Goal: Transaction & Acquisition: Purchase product/service

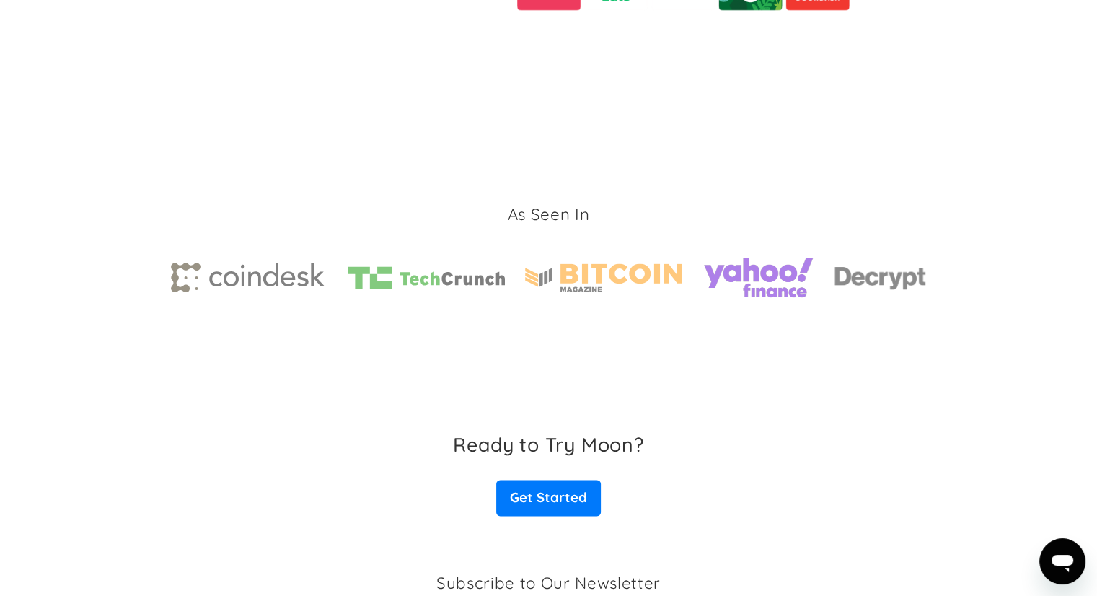
scroll to position [2227, 0]
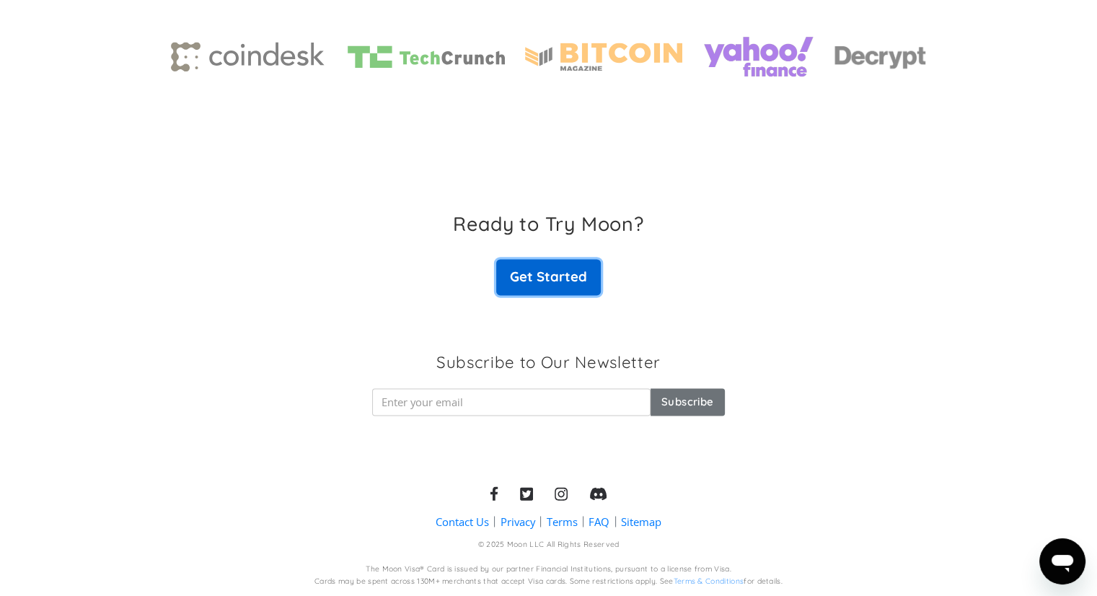
click at [557, 275] on link "Get Started" at bounding box center [548, 277] width 104 height 36
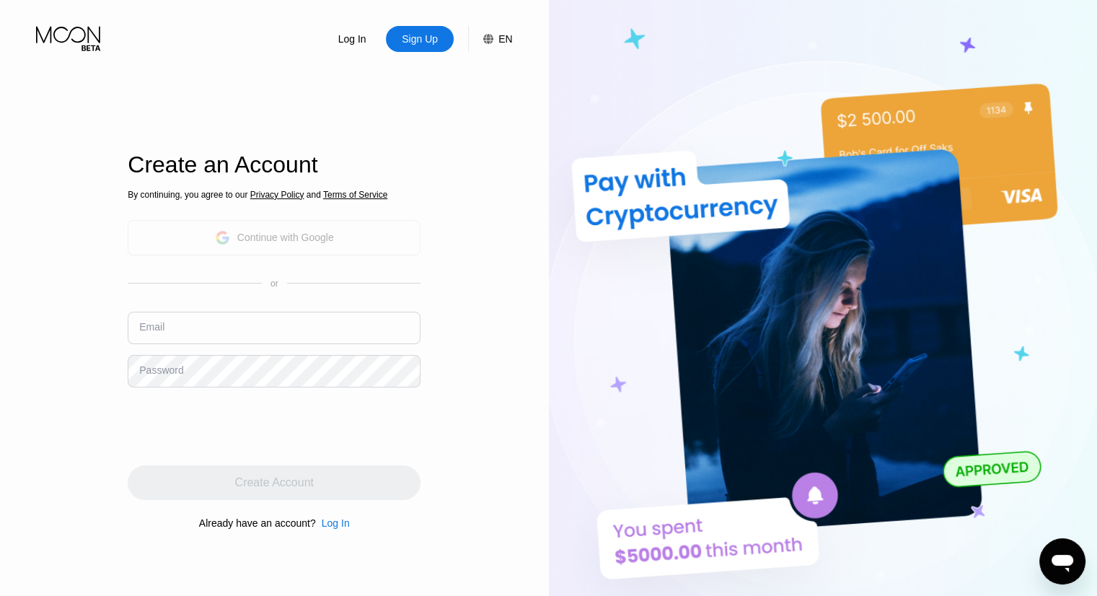
click at [240, 234] on div "Continue with Google" at bounding box center [285, 237] width 97 height 12
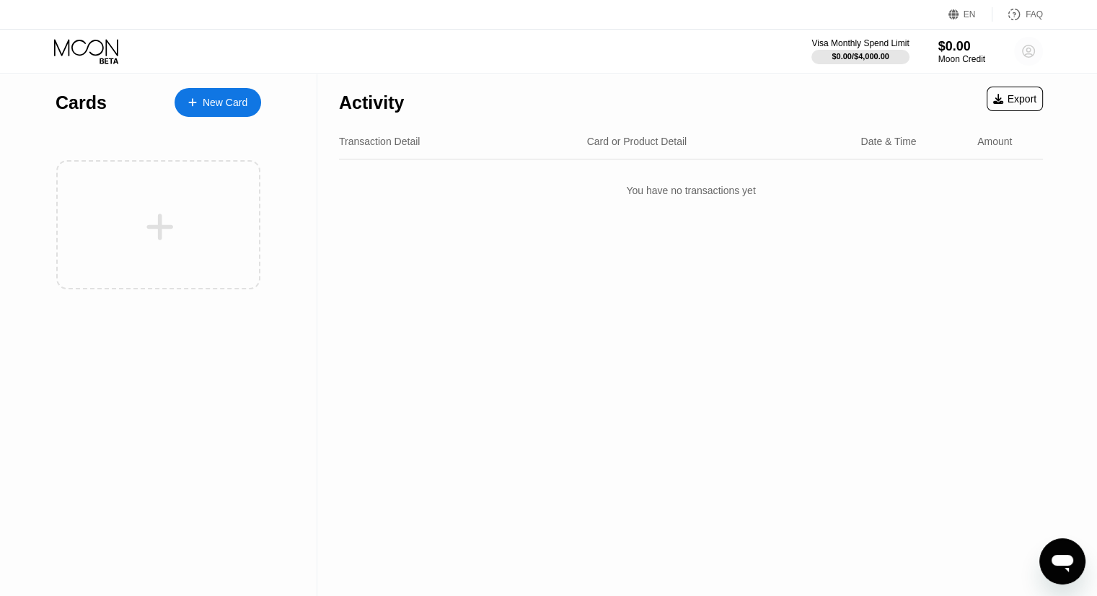
click at [1030, 48] on icon at bounding box center [1029, 52] width 8 height 8
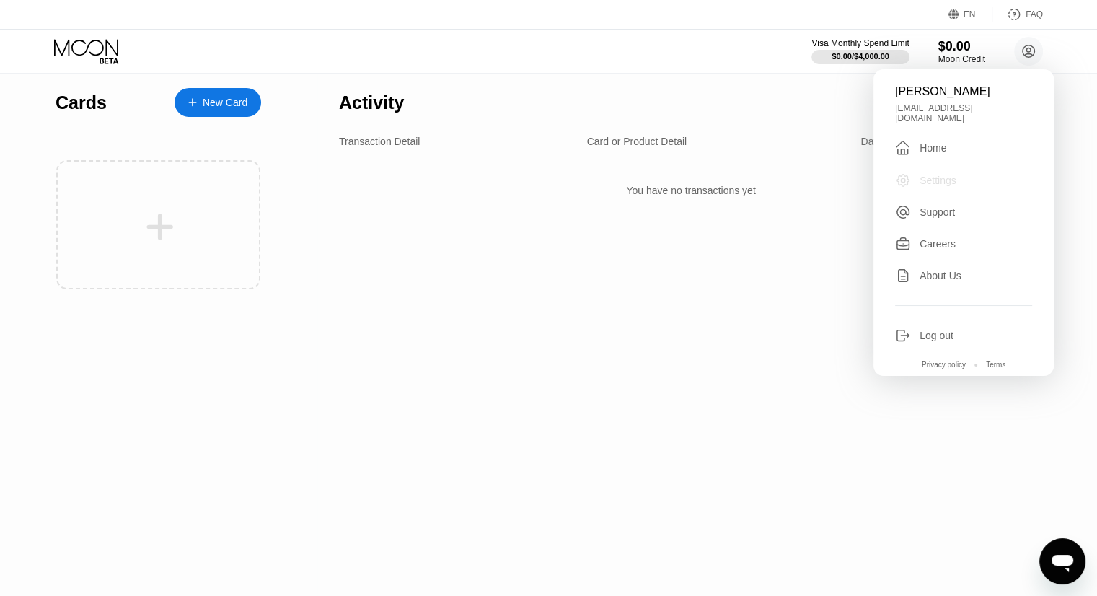
click at [942, 175] on div "Settings" at bounding box center [937, 181] width 37 height 12
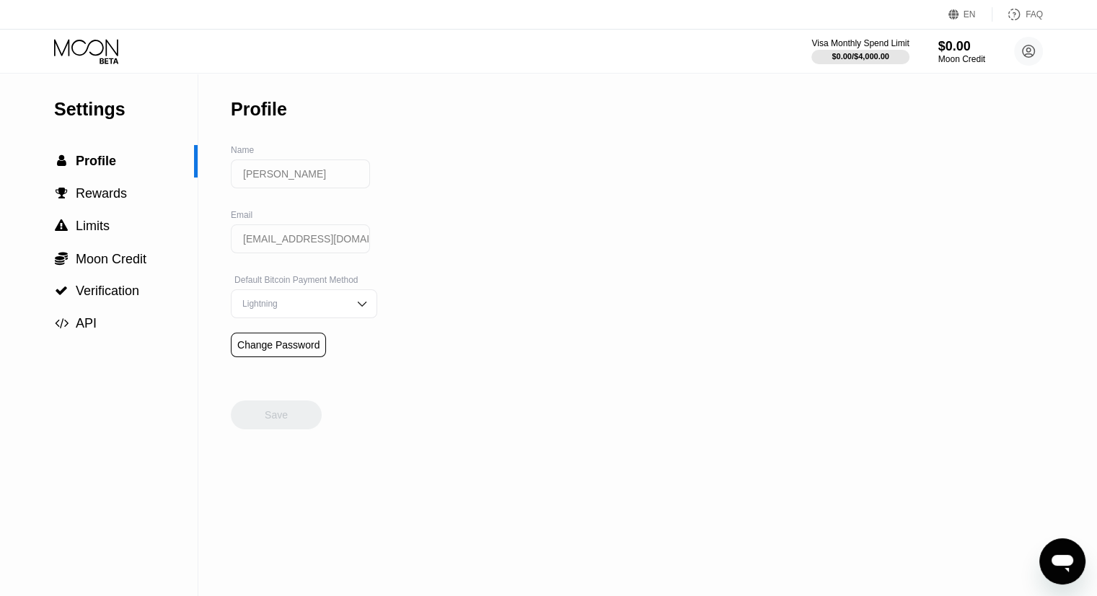
drag, startPoint x: 324, startPoint y: 180, endPoint x: 265, endPoint y: 187, distance: 59.6
click at [265, 187] on input "[PERSON_NAME]" at bounding box center [300, 173] width 139 height 29
click at [454, 211] on div "Settings  Profile  Rewards  Limits  Moon Credit  Verification  API Profil…" at bounding box center [548, 335] width 1097 height 522
click at [355, 307] on img at bounding box center [362, 303] width 14 height 14
click at [405, 260] on div "Settings  Profile  Rewards  Limits  Moon Credit  Verification  API Profil…" at bounding box center [548, 335] width 1097 height 522
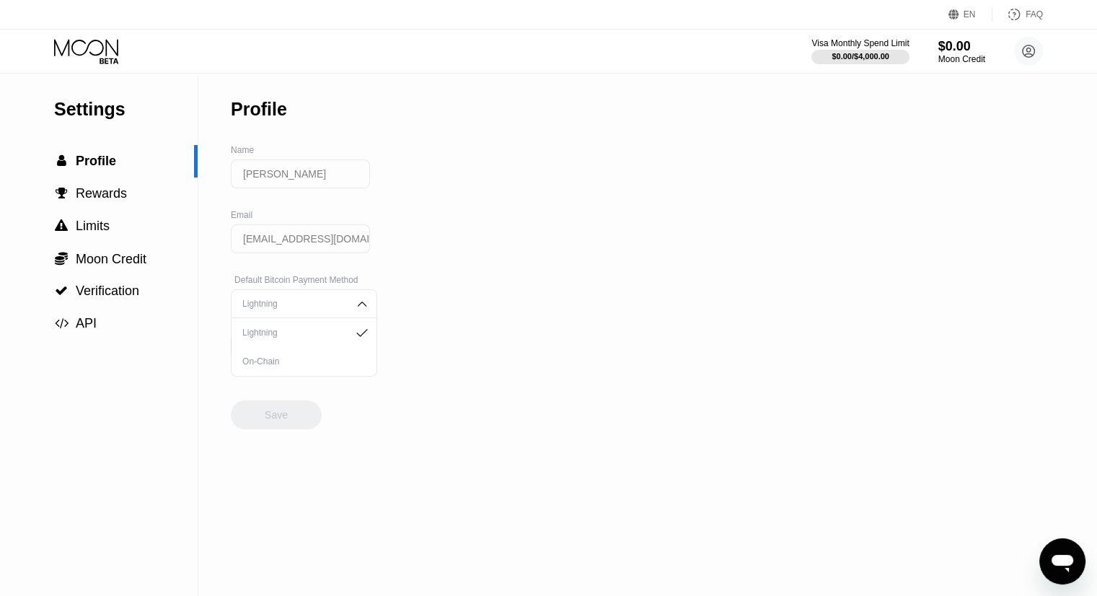
click at [338, 312] on div "Lightning" at bounding box center [304, 303] width 146 height 29
click at [521, 216] on div "Settings  Profile  Rewards  Limits  Moon Credit  Verification  API Profil…" at bounding box center [548, 335] width 1097 height 522
click at [100, 194] on span "Rewards" at bounding box center [101, 193] width 51 height 14
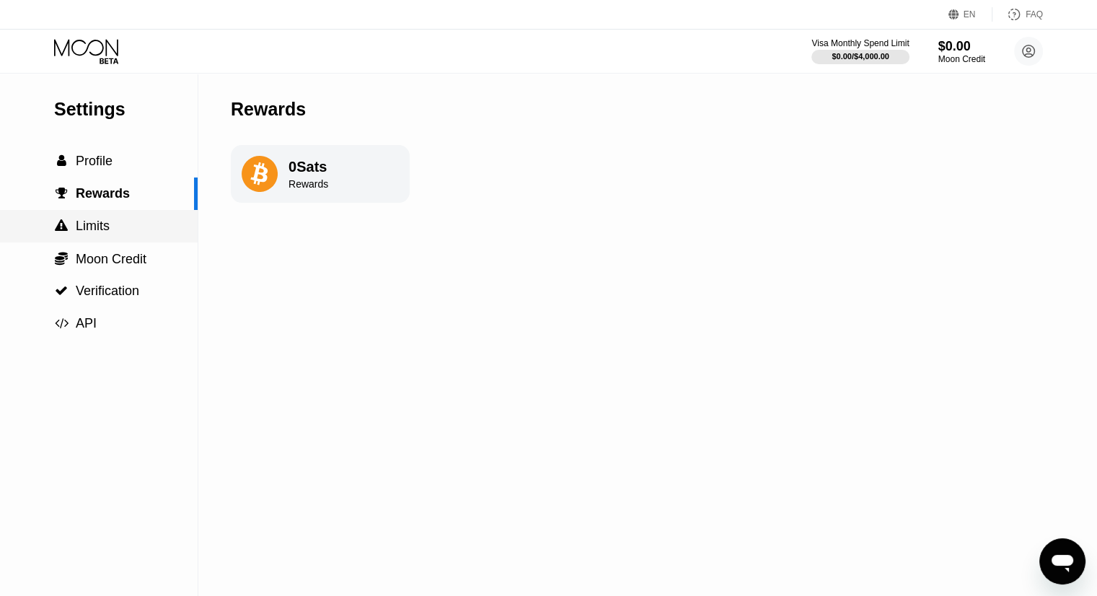
click at [90, 221] on span "Limits" at bounding box center [93, 225] width 34 height 14
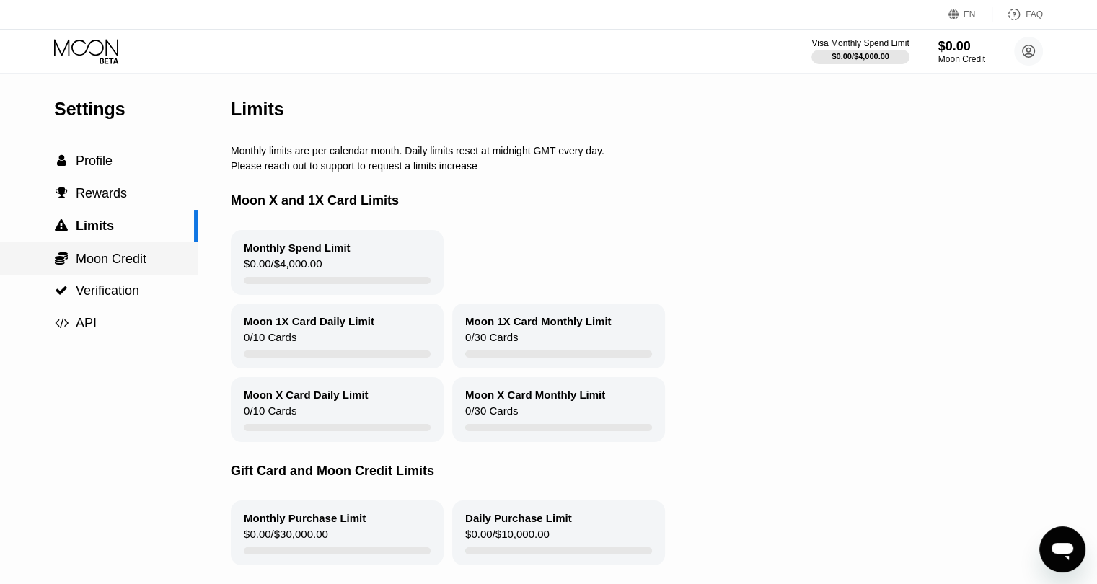
click at [87, 262] on span "Moon Credit" at bounding box center [111, 259] width 71 height 14
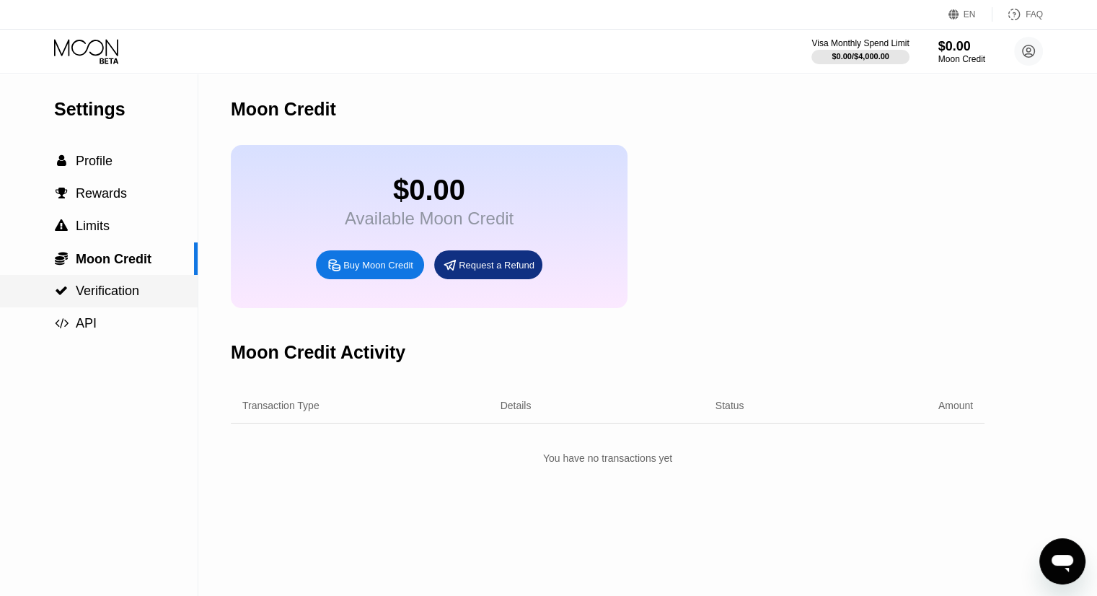
click at [92, 291] on span "Verification" at bounding box center [107, 290] width 63 height 14
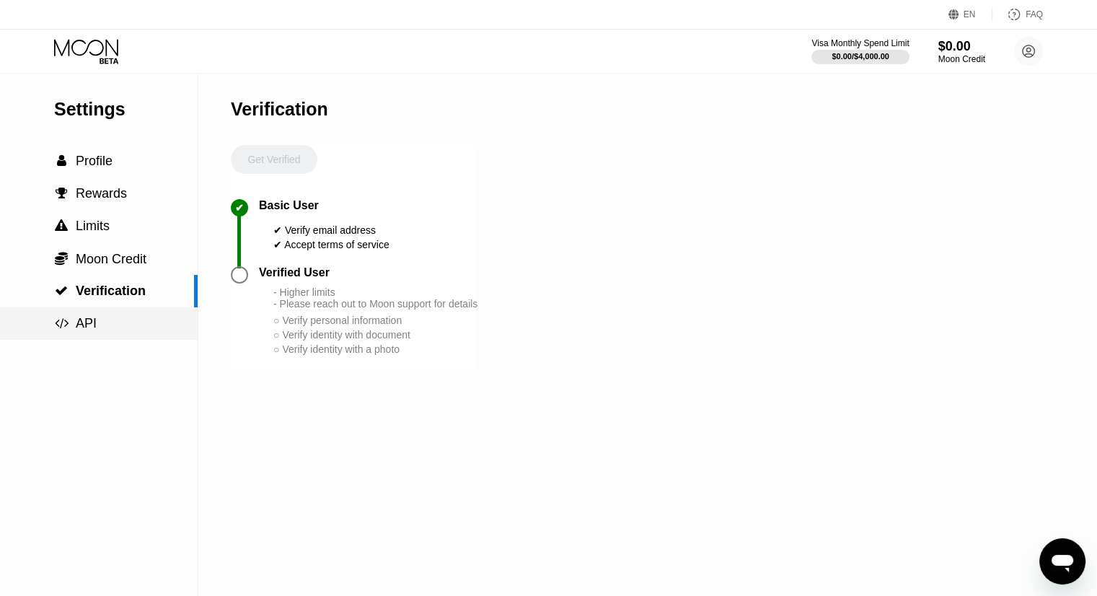
click at [85, 324] on span "API" at bounding box center [86, 323] width 21 height 14
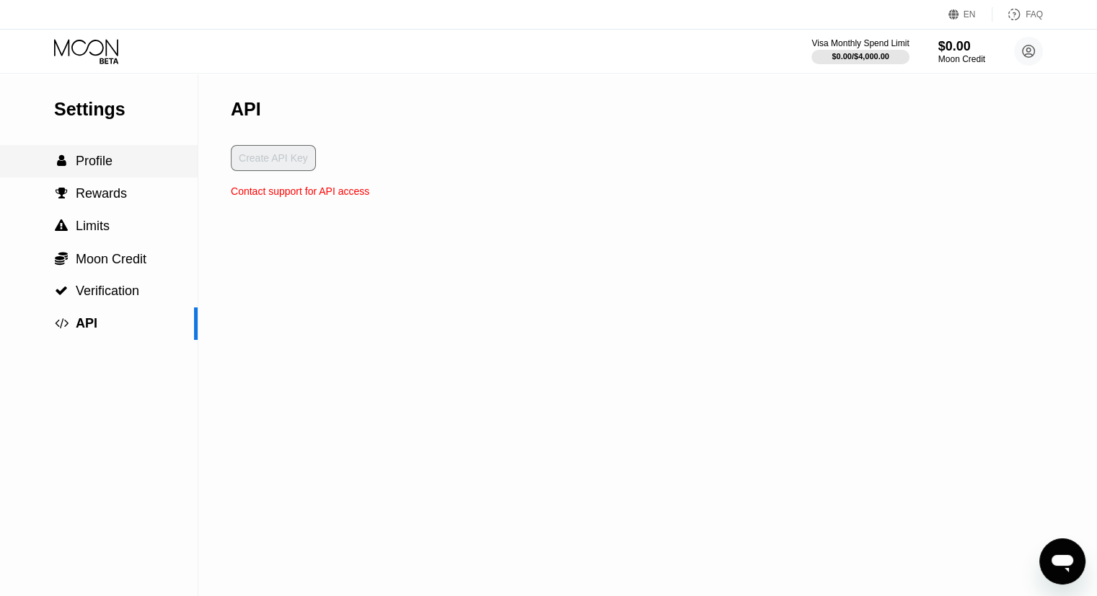
click at [95, 167] on span "Profile" at bounding box center [94, 161] width 37 height 14
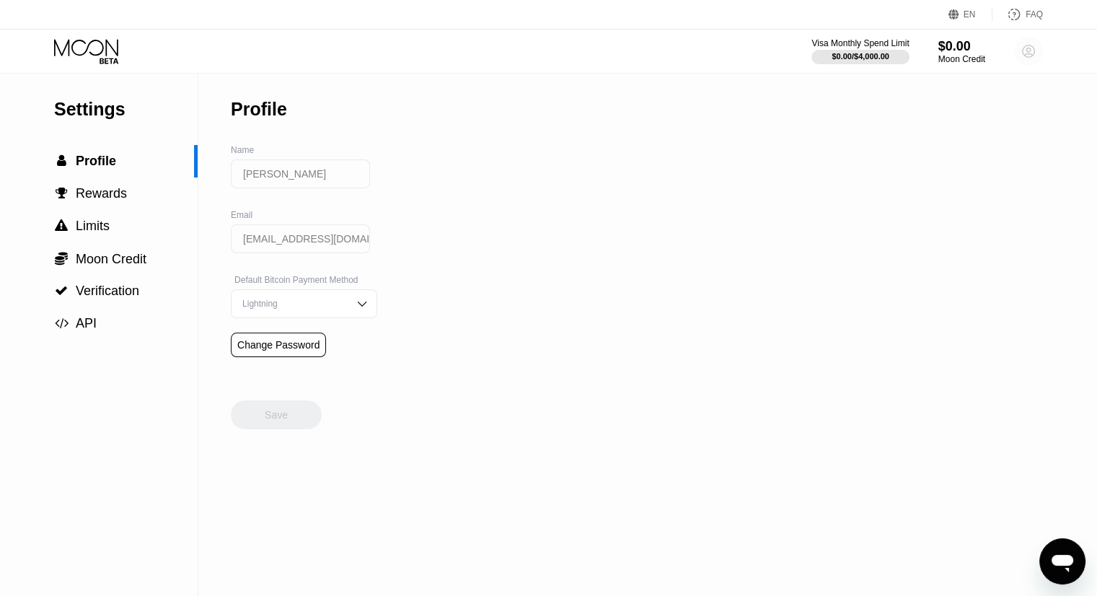
click at [1028, 53] on icon at bounding box center [1029, 52] width 8 height 8
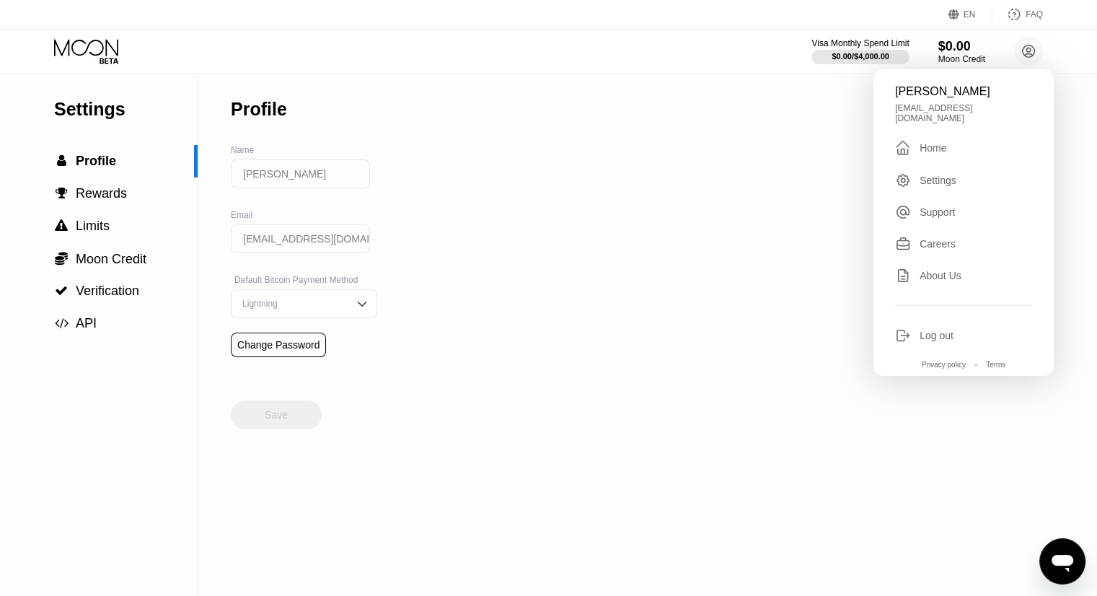
click at [933, 144] on div "Home" at bounding box center [932, 148] width 27 height 12
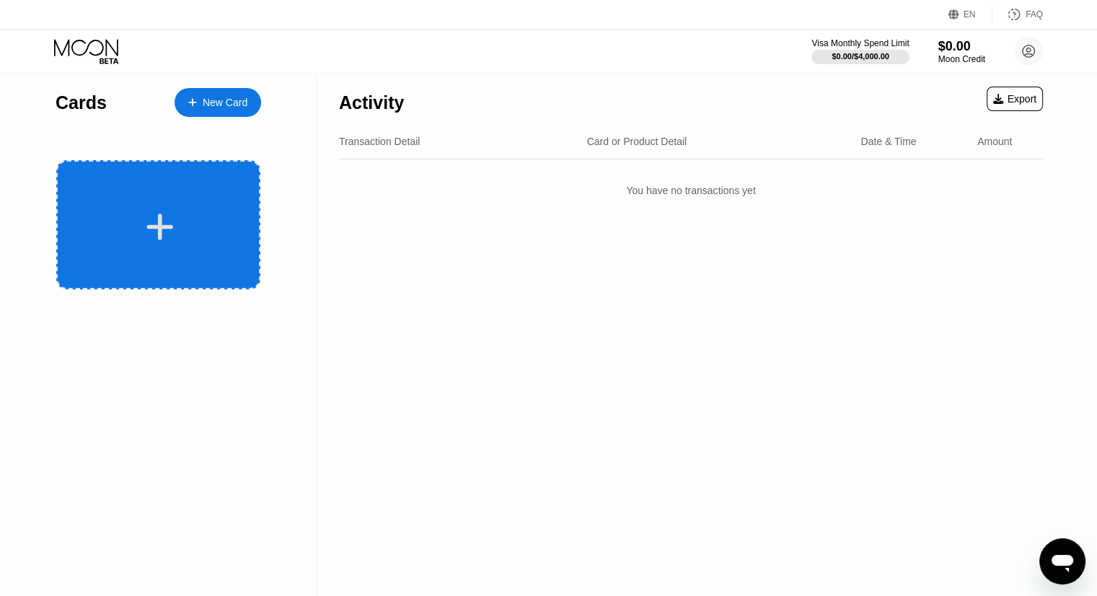
click at [171, 216] on icon at bounding box center [160, 227] width 28 height 32
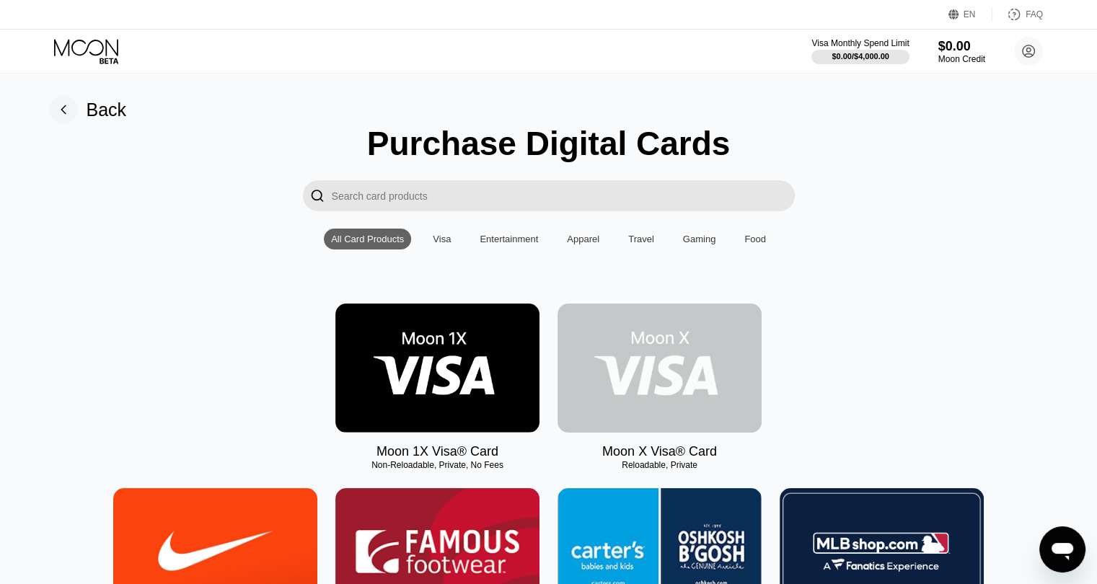
click at [671, 381] on img at bounding box center [659, 368] width 204 height 129
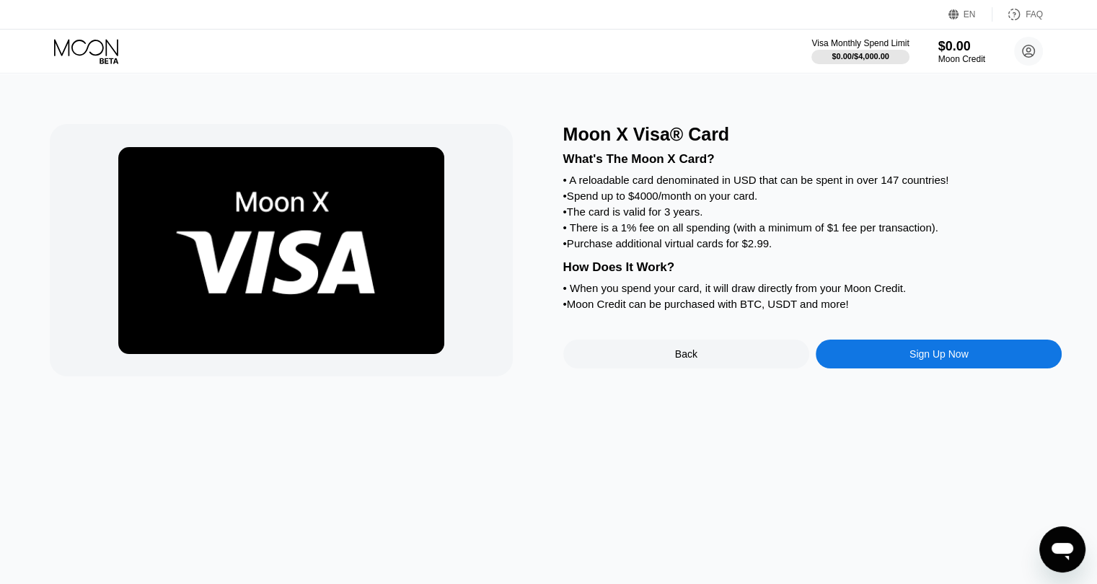
click at [940, 360] on div "Sign Up Now" at bounding box center [938, 354] width 59 height 12
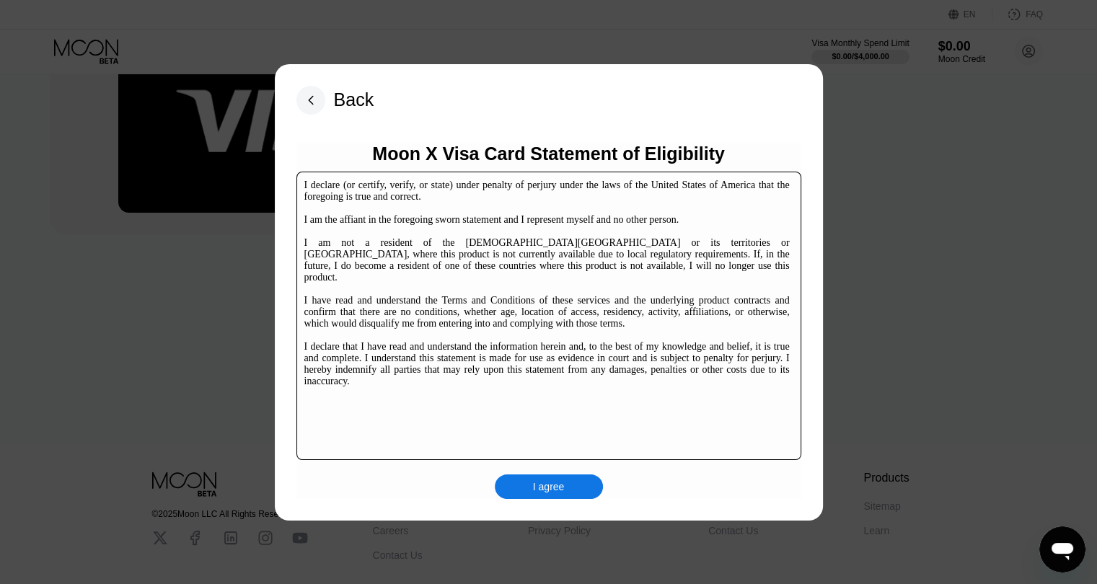
scroll to position [144, 0]
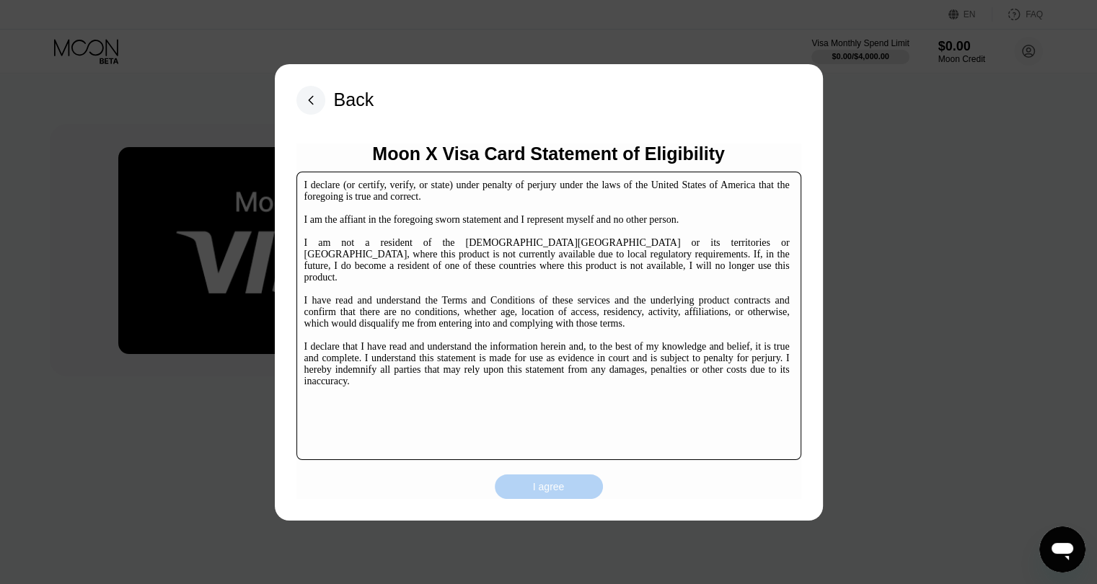
click at [549, 489] on div "I agree" at bounding box center [549, 486] width 32 height 13
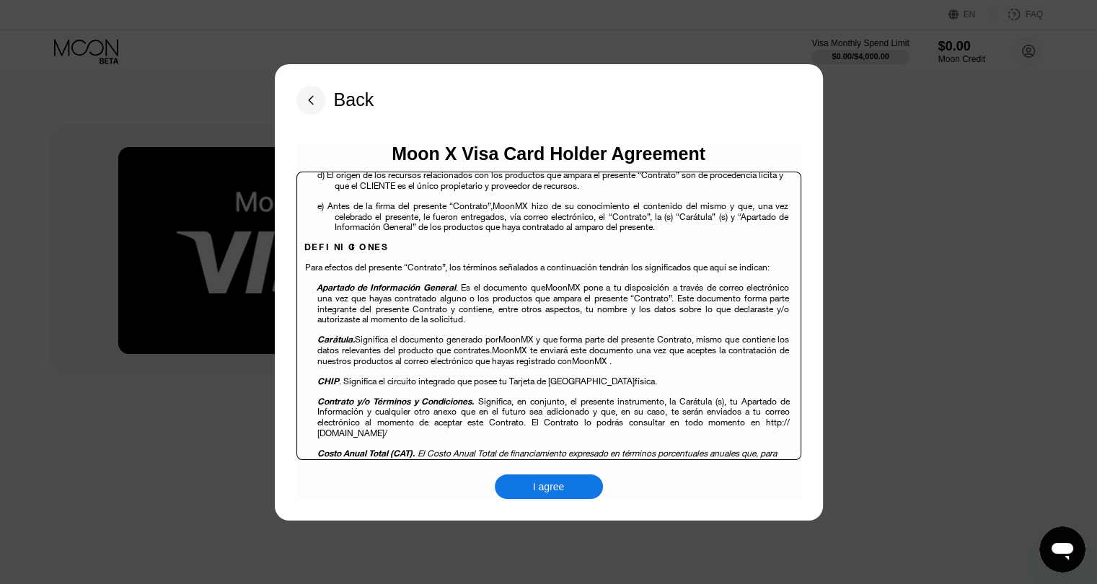
scroll to position [361, 0]
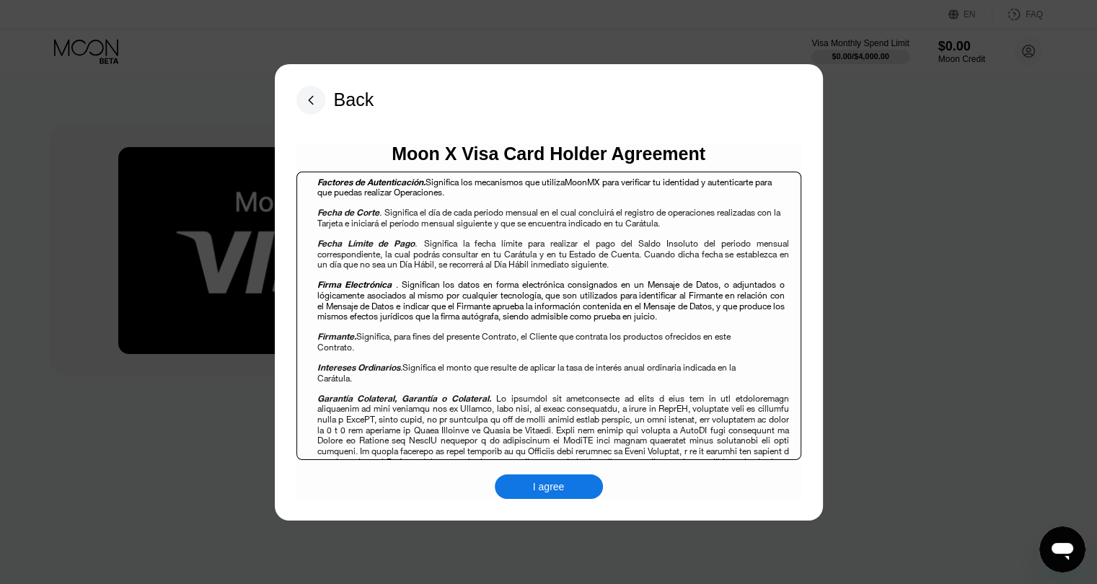
scroll to position [865, 0]
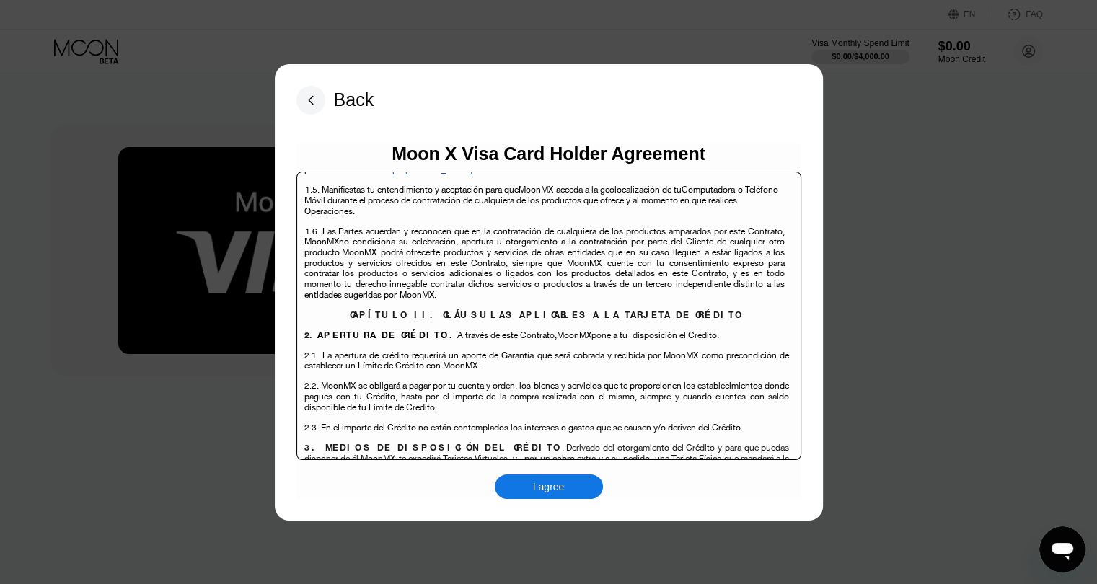
scroll to position [2740, 0]
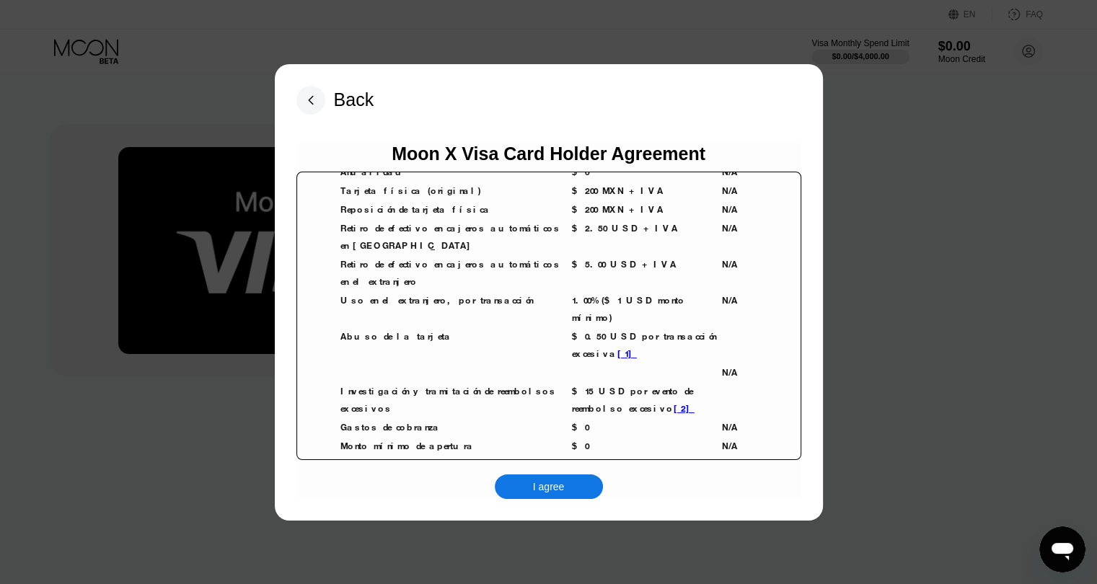
scroll to position [3317, 0]
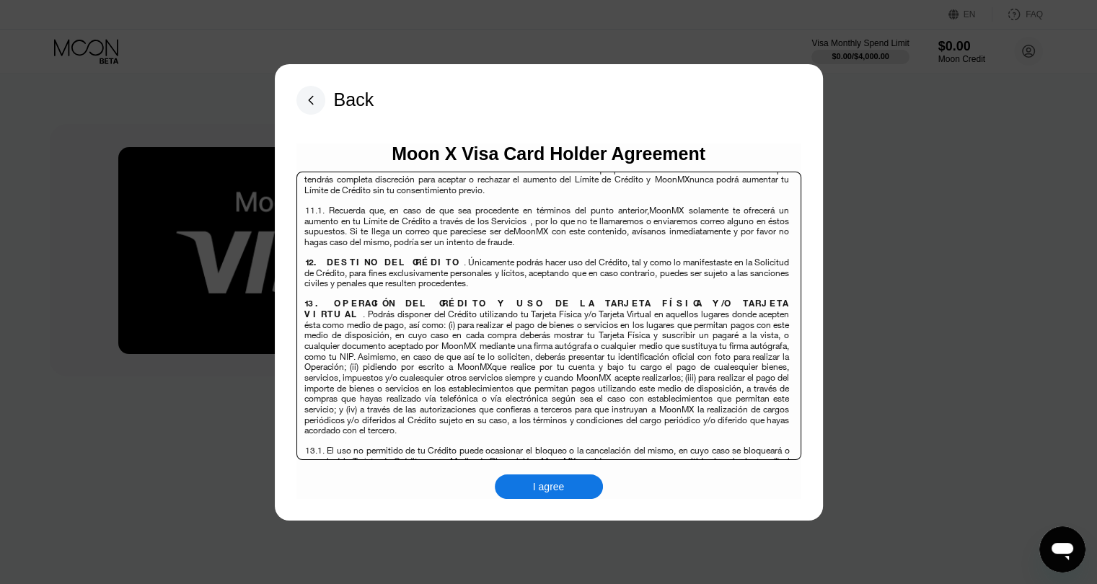
scroll to position [4182, 0]
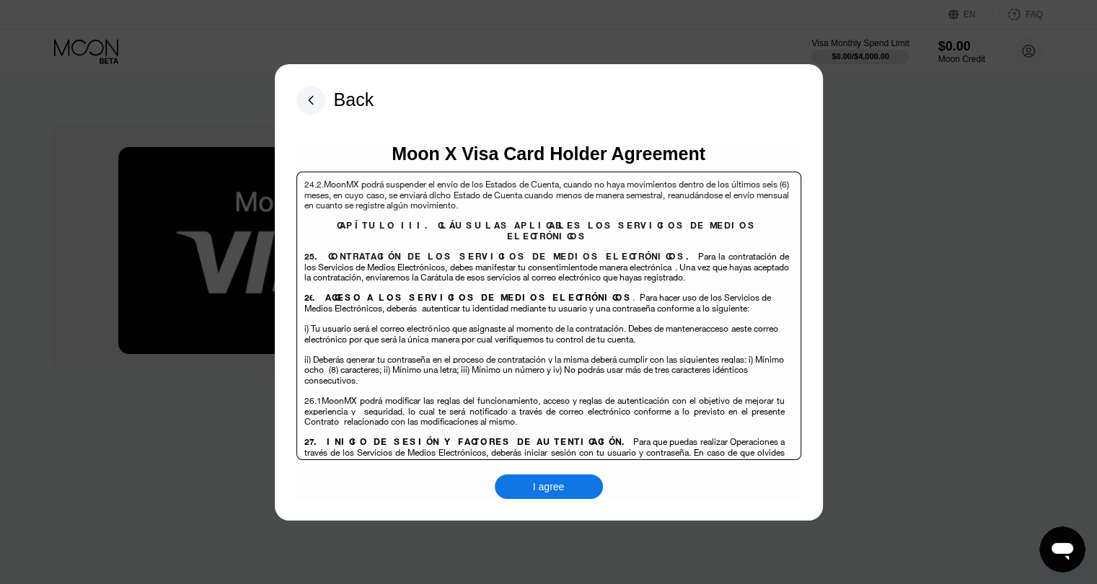
scroll to position [5697, 0]
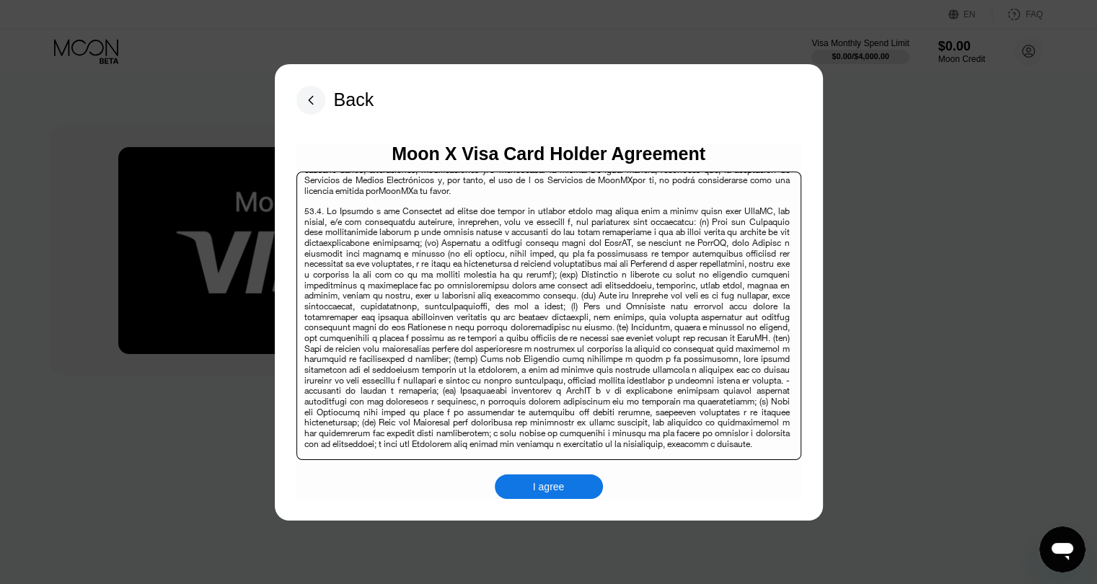
scroll to position [7571, 0]
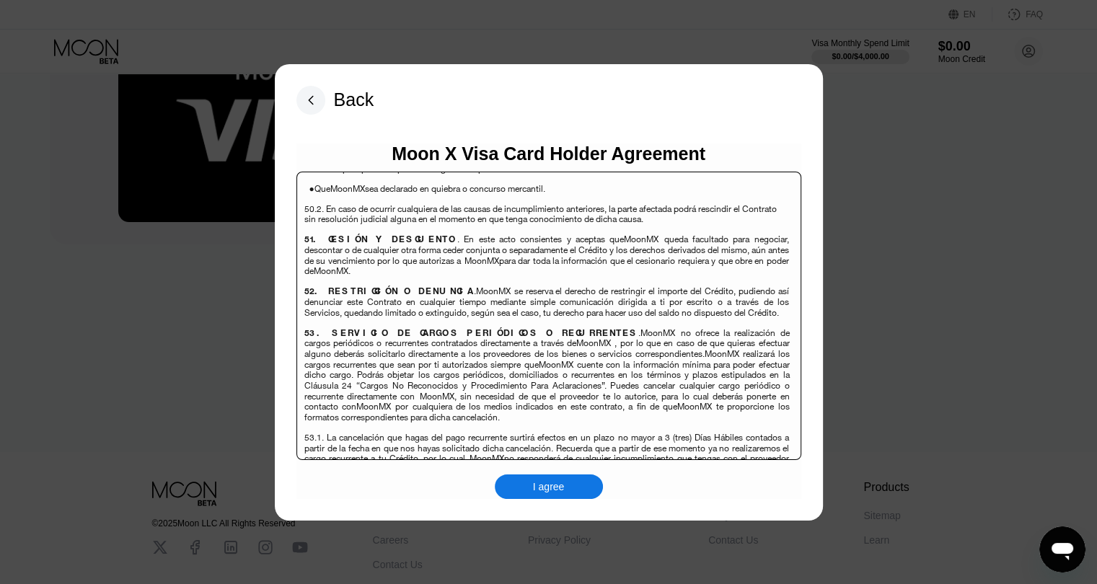
scroll to position [144, 0]
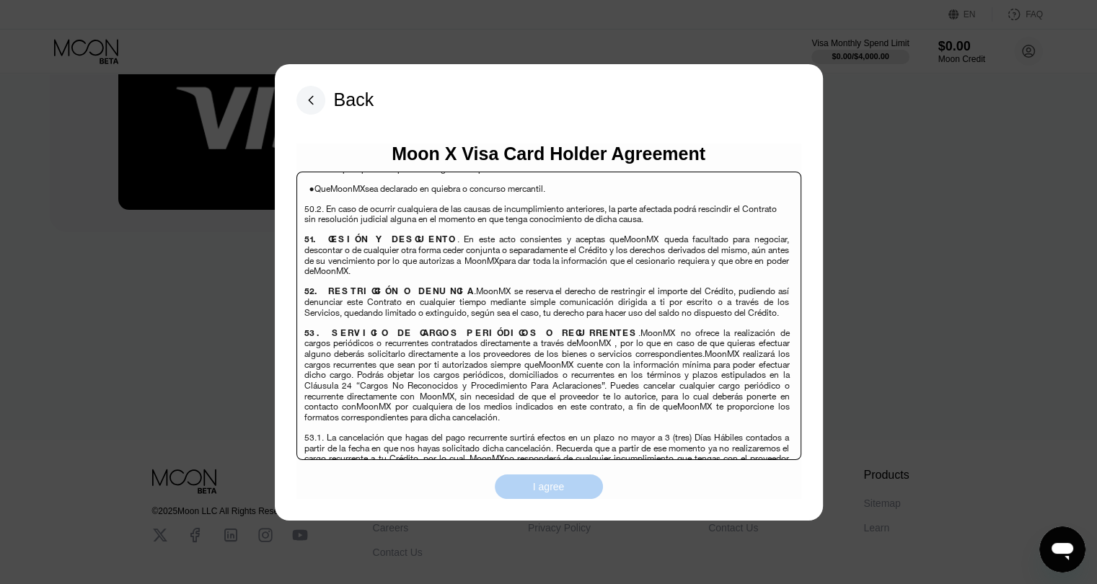
click at [552, 490] on div "I agree" at bounding box center [549, 486] width 32 height 13
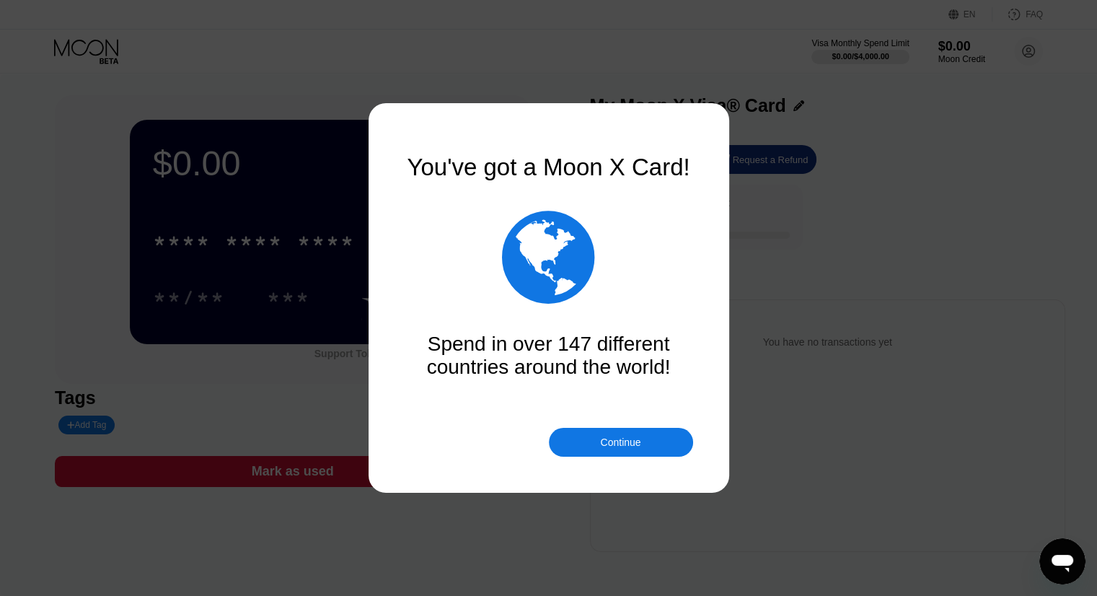
click at [611, 439] on div "Continue" at bounding box center [620, 442] width 40 height 12
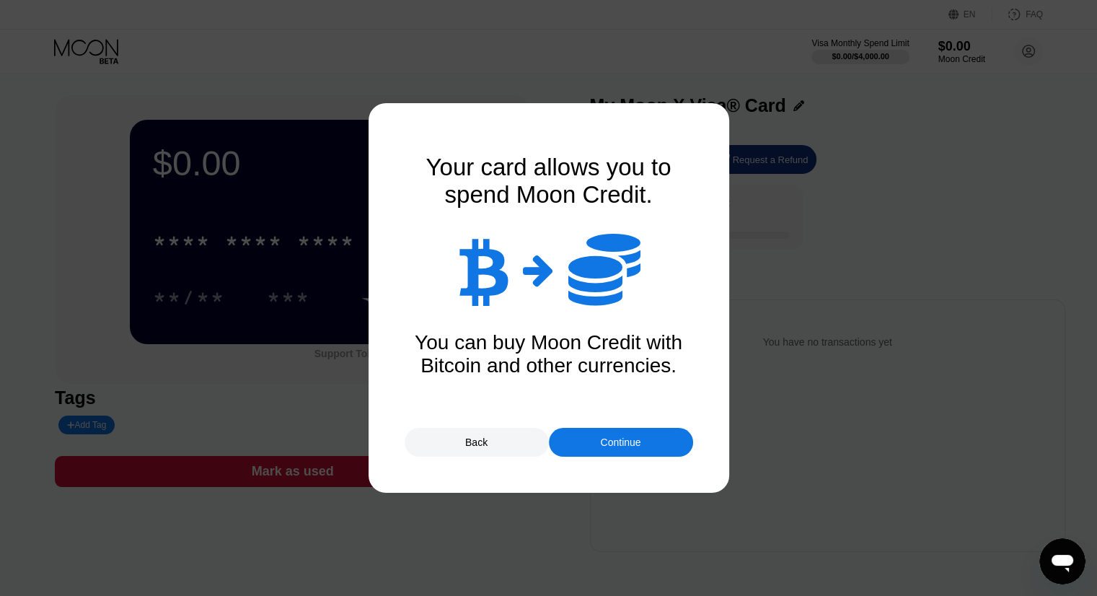
click at [611, 439] on div "Continue" at bounding box center [620, 442] width 40 height 12
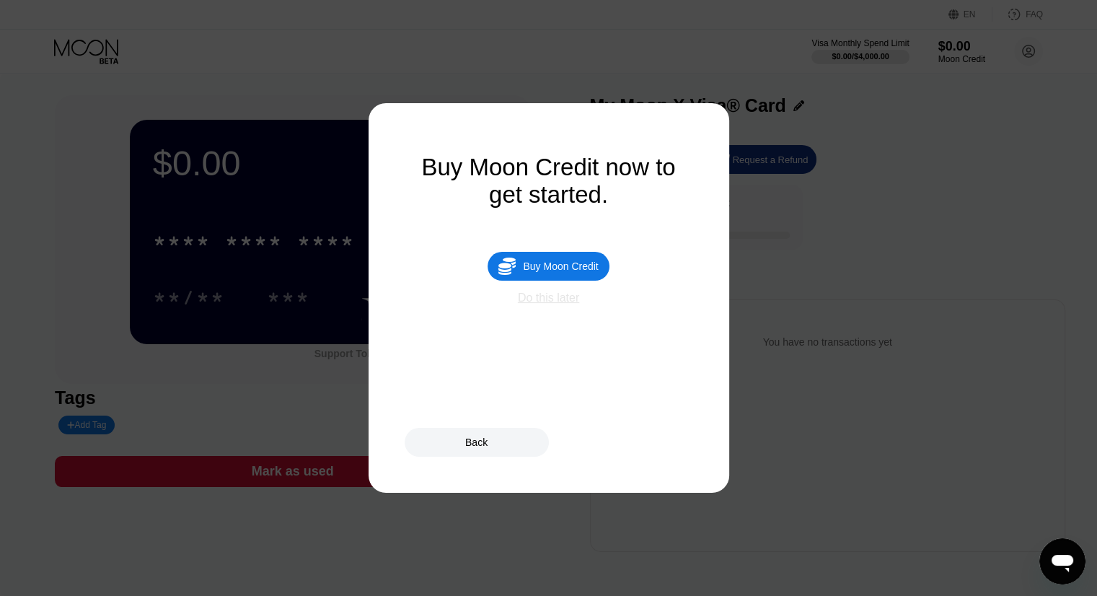
click at [545, 304] on div "Do this later" at bounding box center [548, 297] width 61 height 13
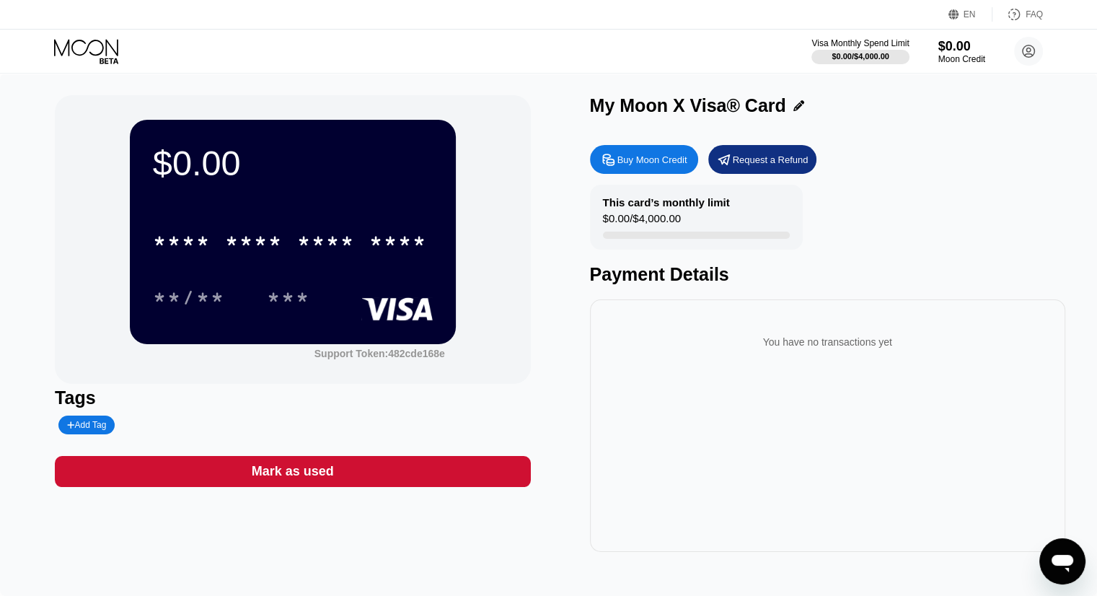
click at [248, 163] on div "$0.00" at bounding box center [293, 163] width 280 height 40
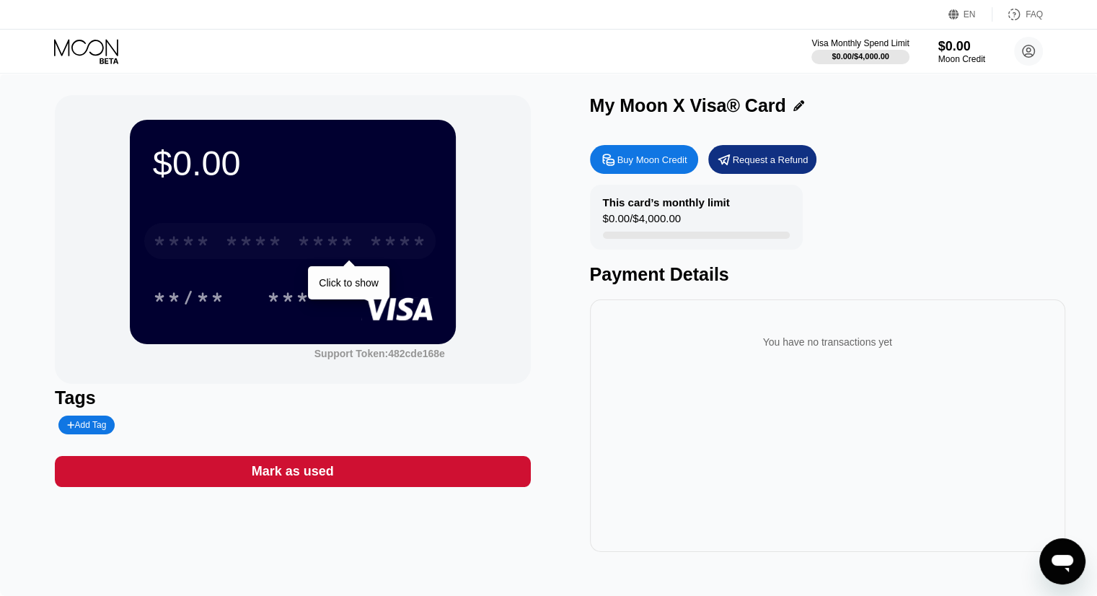
click at [256, 249] on div "* * * *" at bounding box center [254, 242] width 58 height 23
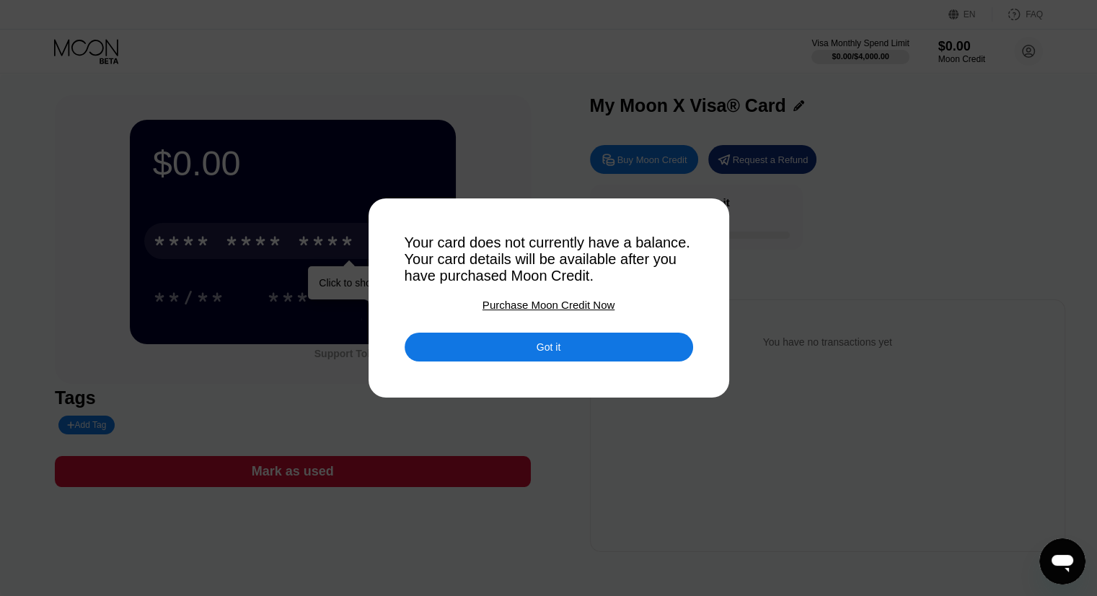
click at [547, 351] on div "Got it" at bounding box center [548, 346] width 24 height 13
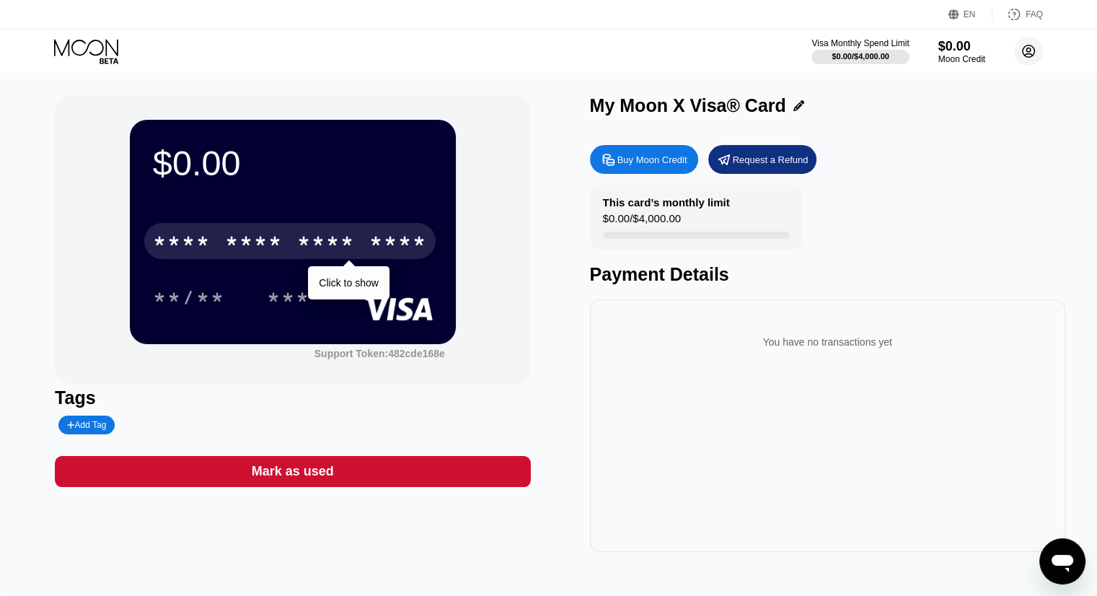
click at [1026, 53] on icon at bounding box center [1029, 52] width 8 height 8
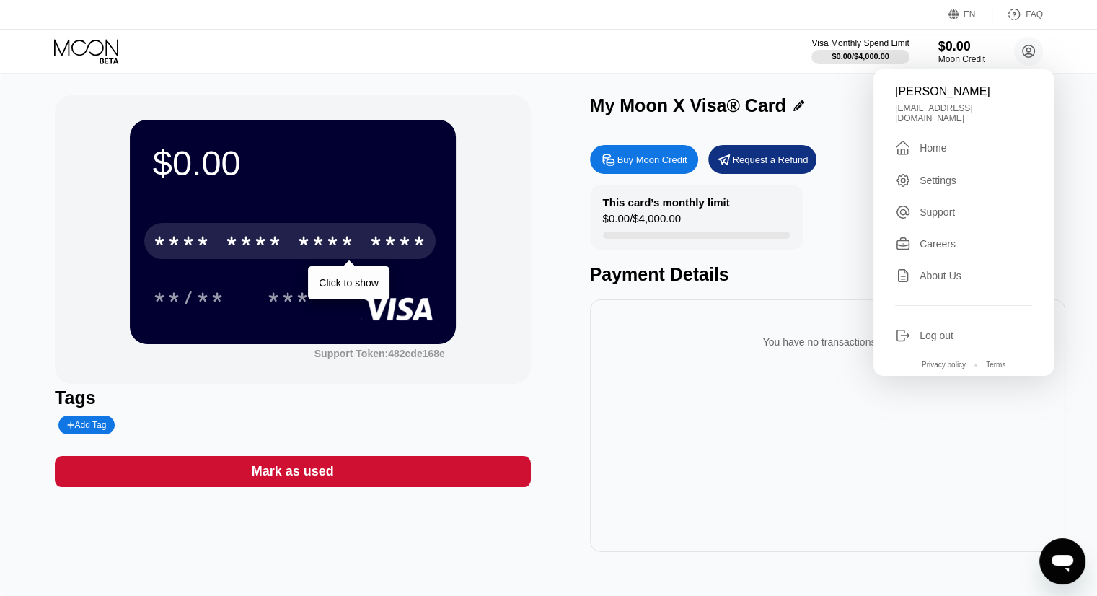
click at [936, 143] on div "Home" at bounding box center [932, 148] width 27 height 12
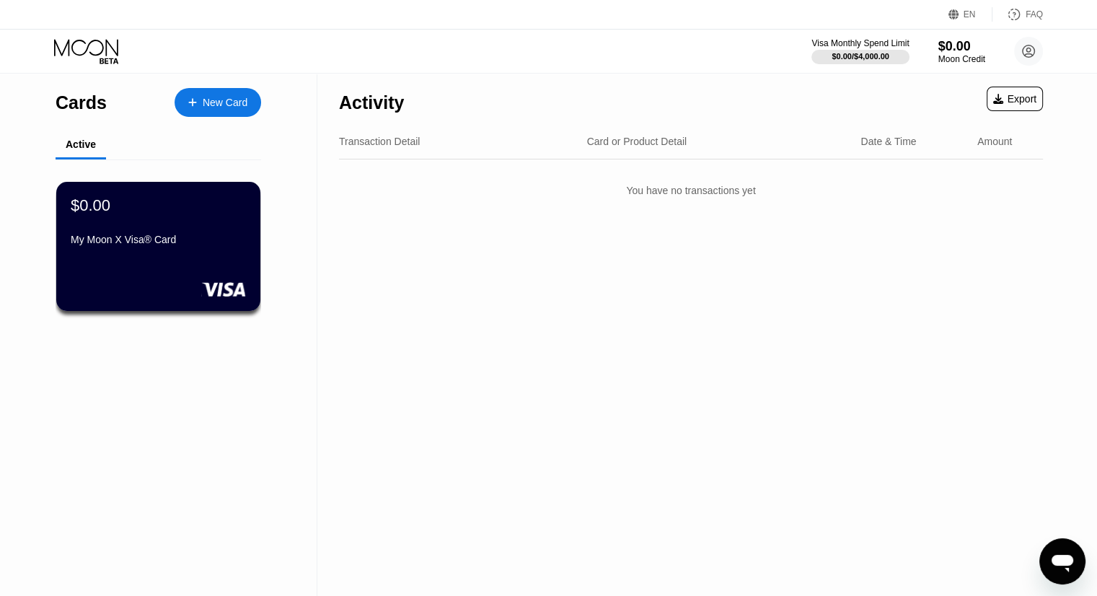
click at [216, 102] on div "New Card" at bounding box center [225, 103] width 45 height 12
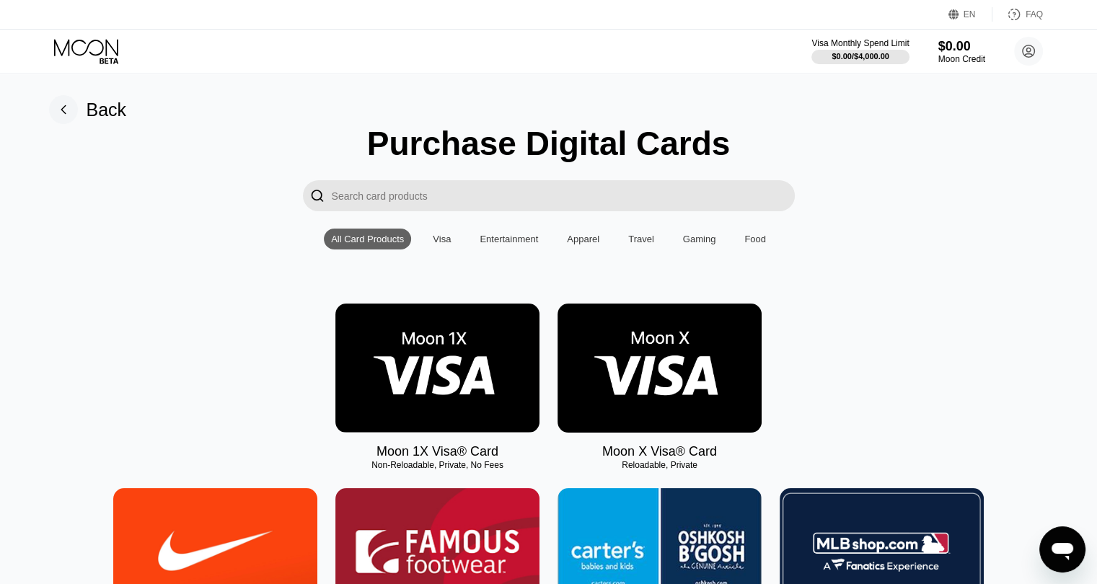
click at [446, 239] on div "Visa" at bounding box center [442, 239] width 18 height 11
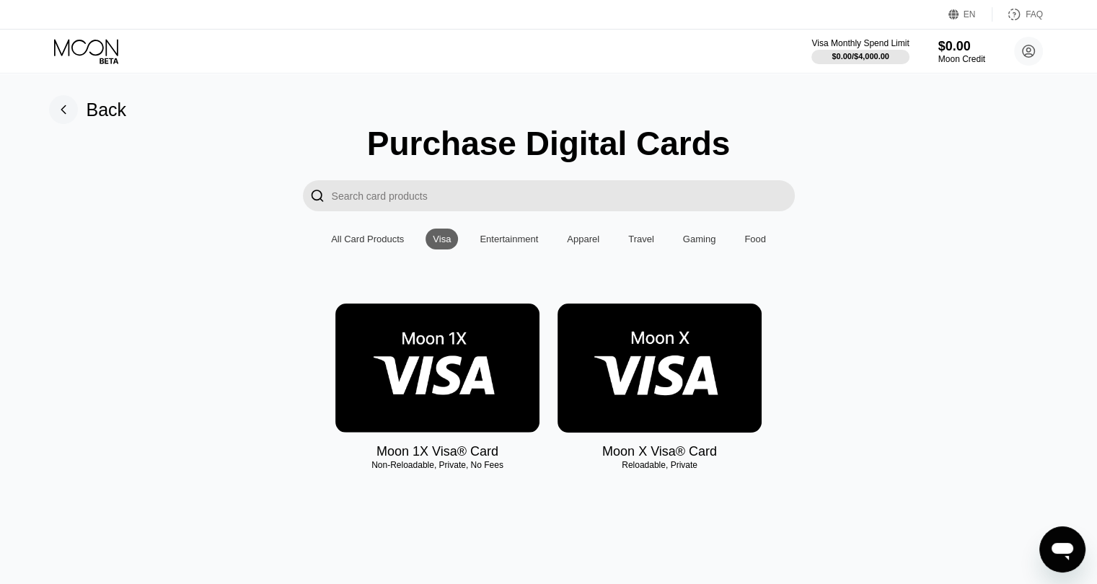
click at [89, 112] on div "Back" at bounding box center [107, 110] width 40 height 21
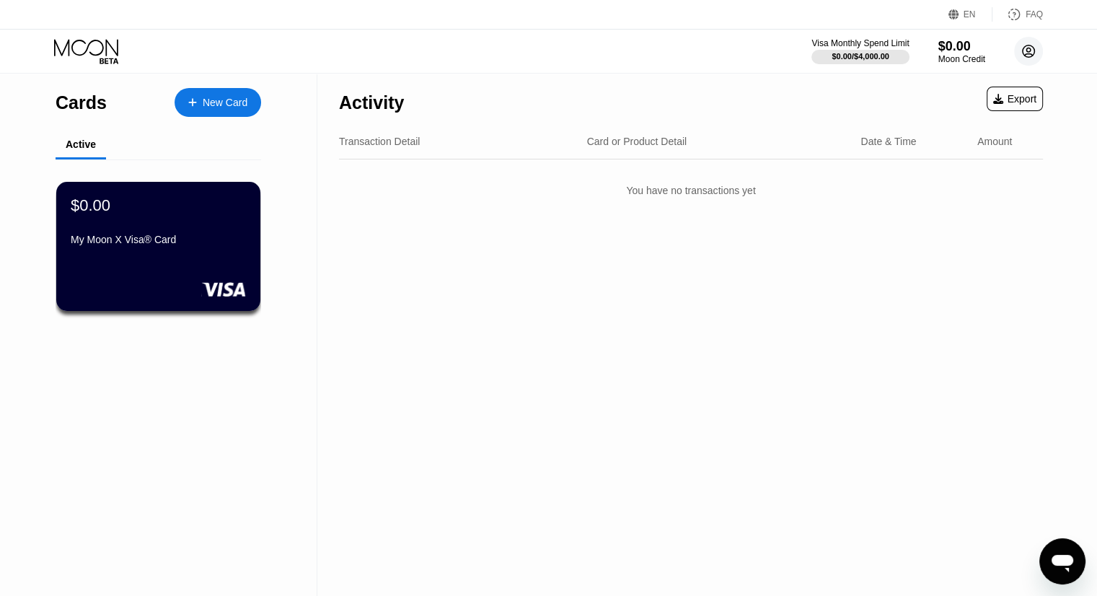
click at [1026, 50] on icon at bounding box center [1029, 52] width 8 height 8
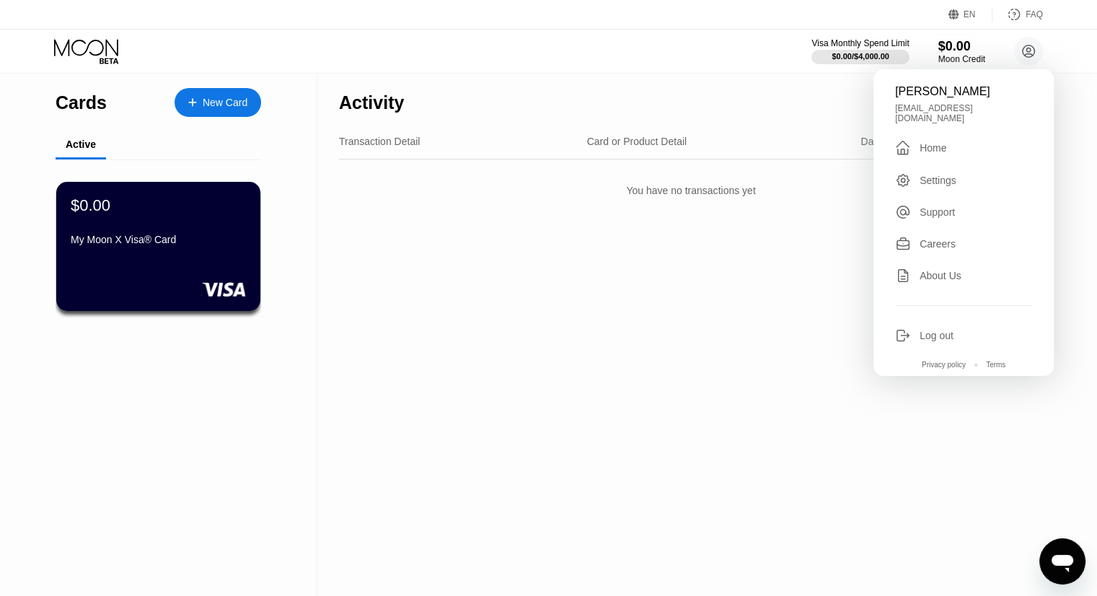
click at [935, 271] on div "About Us" at bounding box center [940, 276] width 42 height 12
click at [95, 50] on icon at bounding box center [87, 51] width 67 height 25
click at [736, 59] on div "Visa Monthly Spend Limit $0.00 / $4,000.00 $0.00 Moon Credit Yuri Concepcion ys…" at bounding box center [548, 51] width 1097 height 43
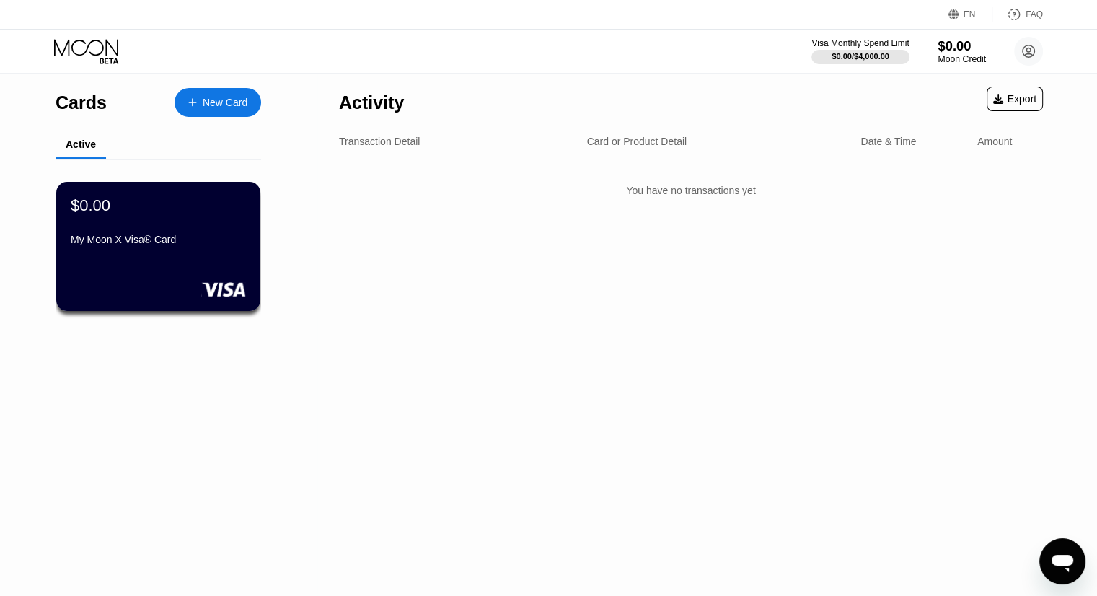
click at [946, 43] on div "$0.00" at bounding box center [961, 45] width 48 height 15
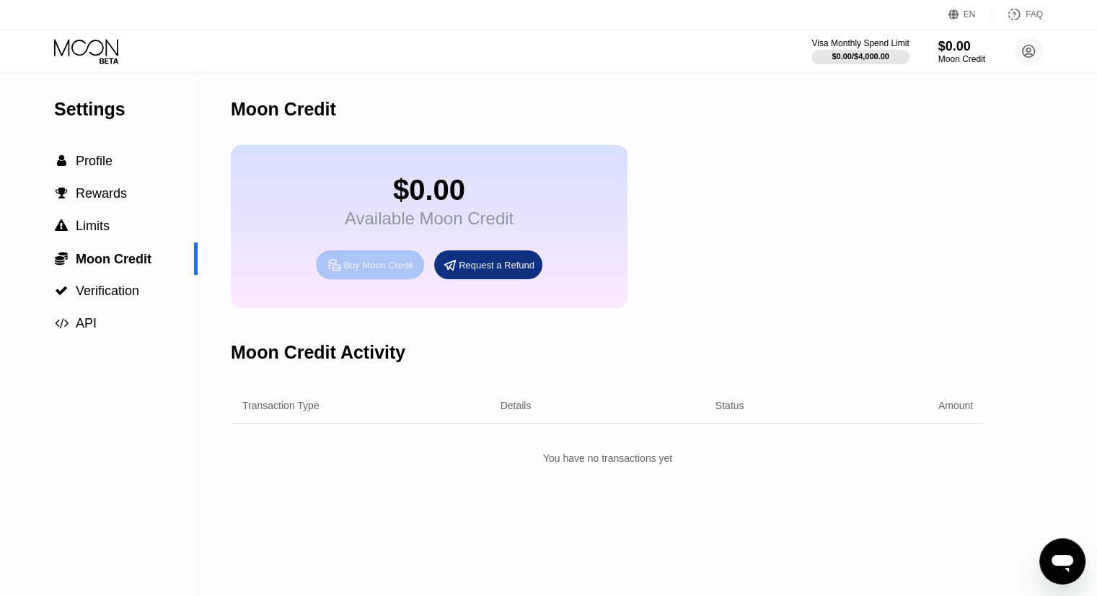
click at [361, 271] on div "Buy Moon Credit" at bounding box center [378, 265] width 70 height 12
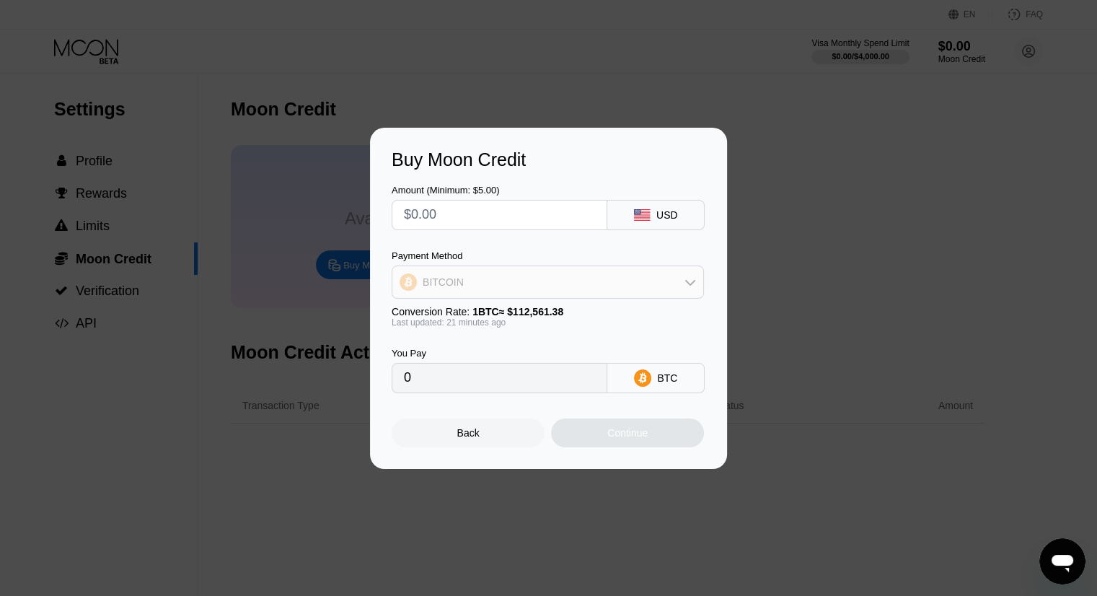
click at [462, 286] on div "BITCOIN" at bounding box center [547, 282] width 311 height 29
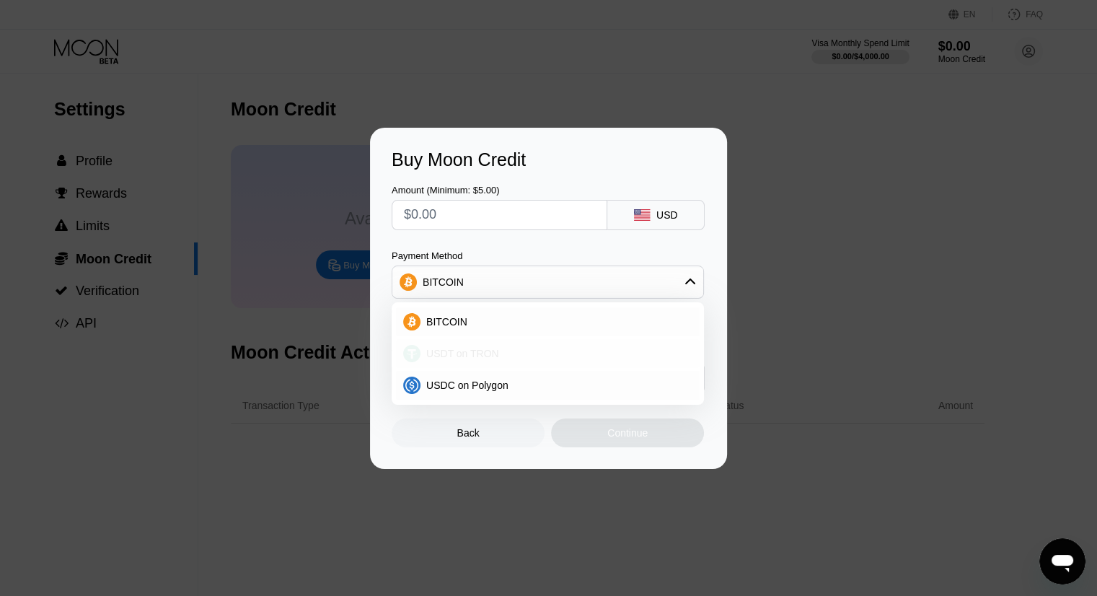
click at [490, 355] on span "USDT on TRON" at bounding box center [462, 354] width 73 height 12
type input "0.00"
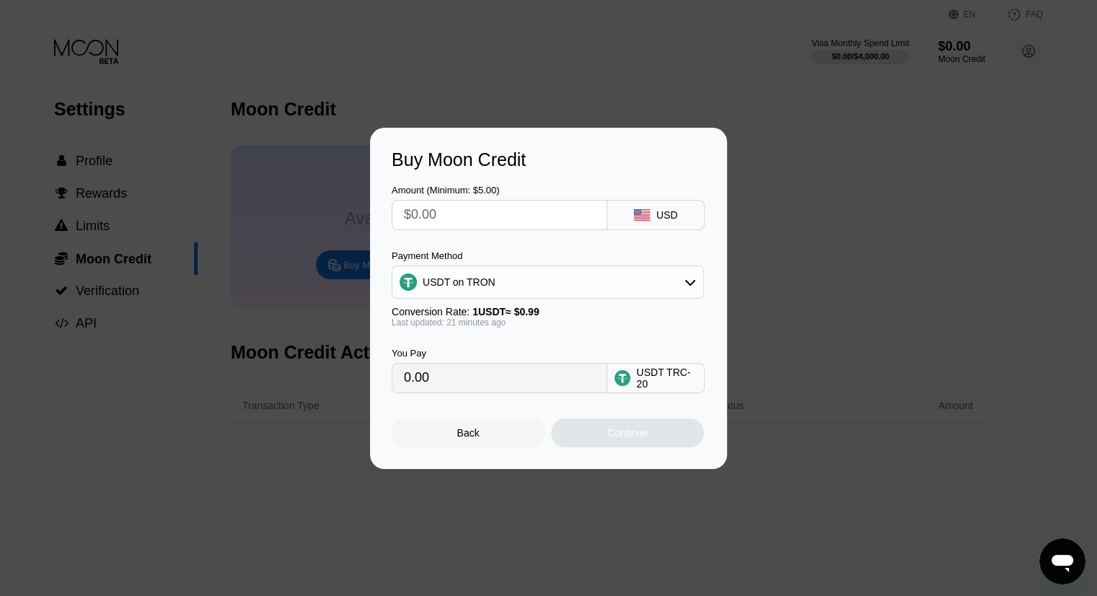
drag, startPoint x: 438, startPoint y: 218, endPoint x: 382, endPoint y: 219, distance: 56.3
click at [382, 219] on div "Buy Moon Credit Amount (Minimum: $5.00) USD Payment Method USDT on TRON Convers…" at bounding box center [548, 298] width 357 height 341
type input "$10"
type input "10.10"
type input "$100"
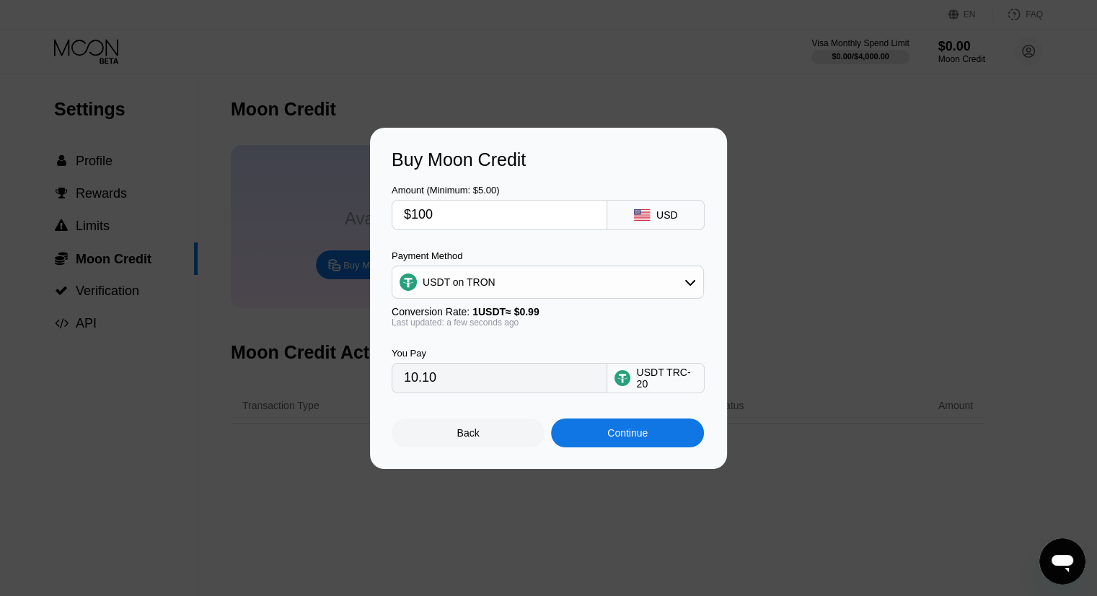
type input "101.01"
type input "$100"
click at [610, 86] on div at bounding box center [554, 298] width 1108 height 596
click at [560, 288] on div "USDT on TRON" at bounding box center [547, 282] width 311 height 29
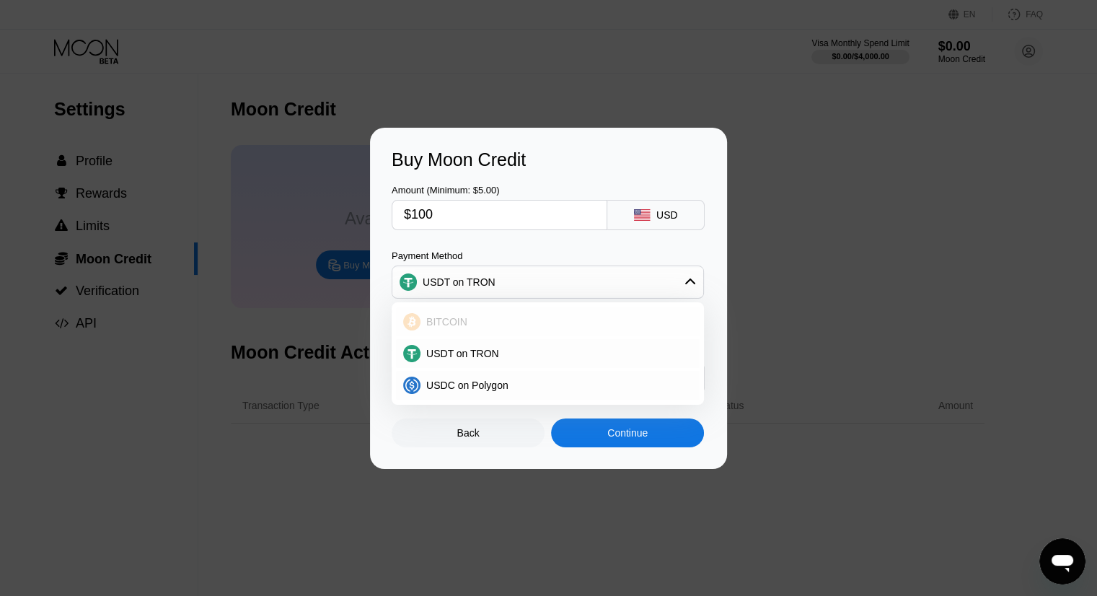
click at [454, 318] on span "BITCOIN" at bounding box center [446, 322] width 41 height 12
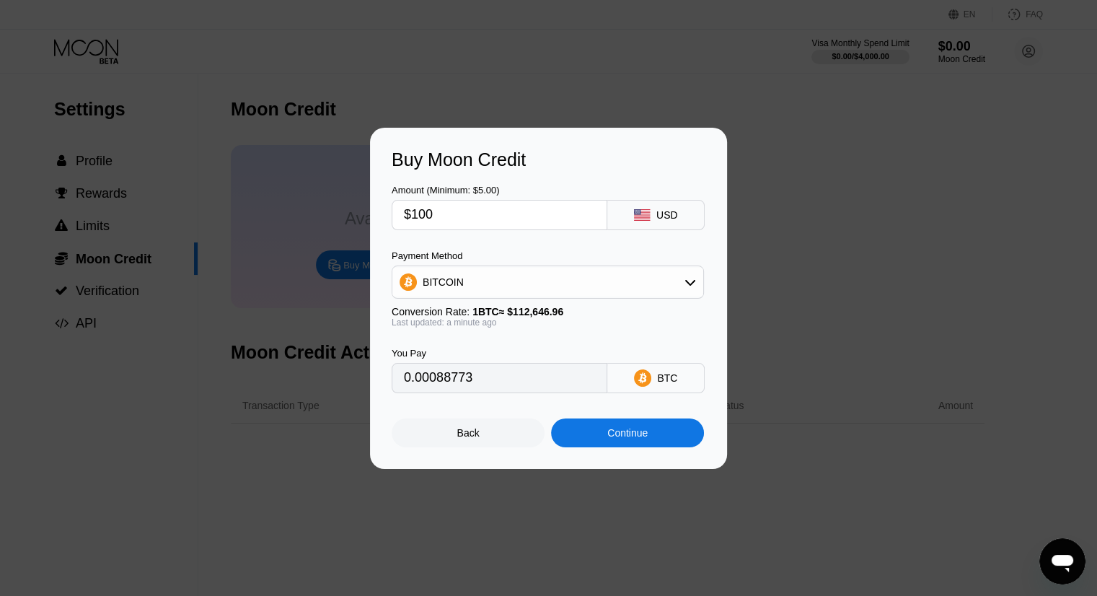
click at [661, 384] on div "BTC" at bounding box center [667, 378] width 20 height 12
click at [464, 283] on div "BITCOIN" at bounding box center [547, 282] width 311 height 29
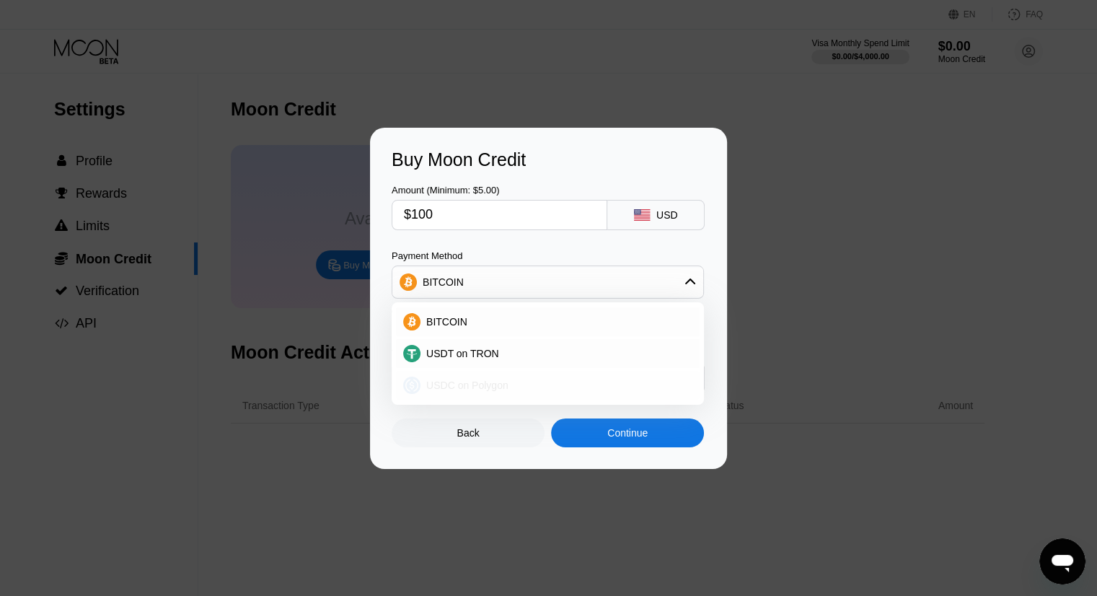
click at [472, 382] on span "USDC on Polygon" at bounding box center [467, 385] width 82 height 12
type input "100.00000000"
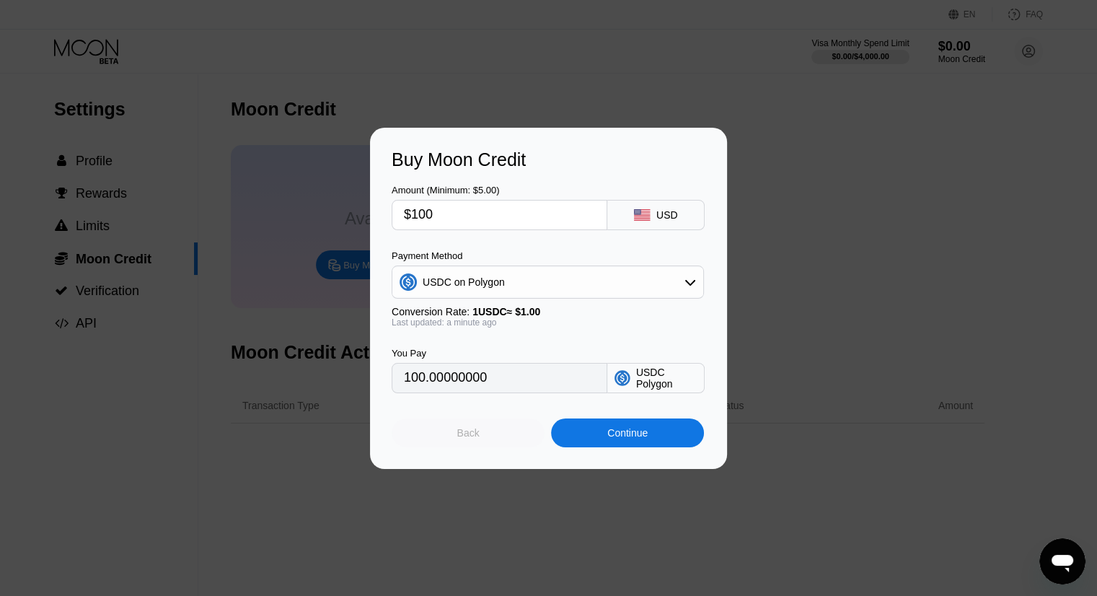
click at [446, 436] on div "Back" at bounding box center [468, 432] width 153 height 29
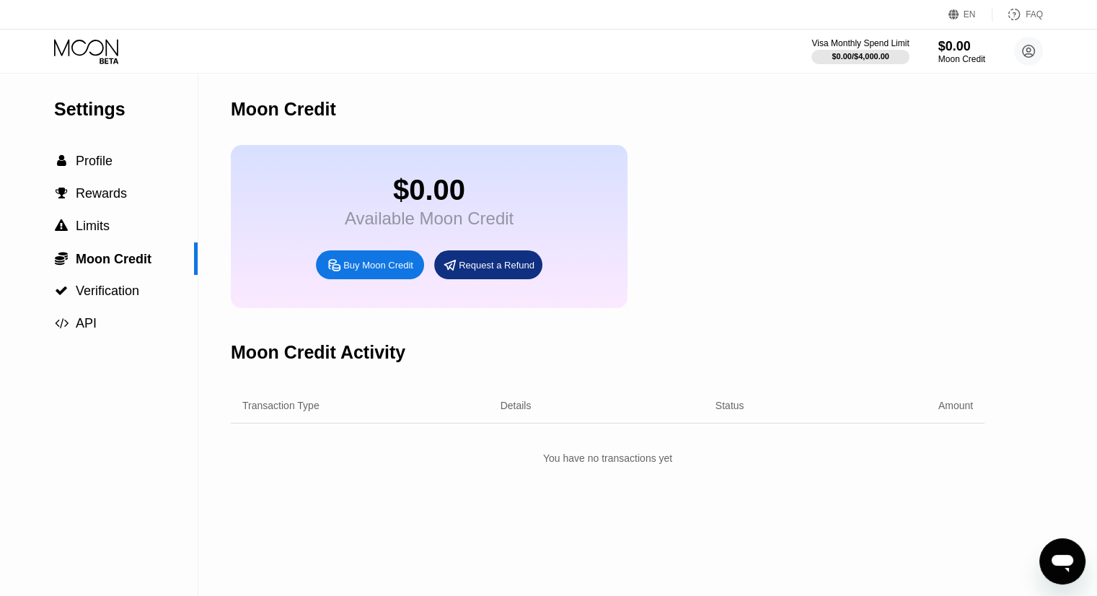
click at [770, 290] on div "$0.00 Available Moon Credit Buy Moon Credit Request a Refund" at bounding box center [608, 226] width 754 height 163
